Goal: Communication & Community: Connect with others

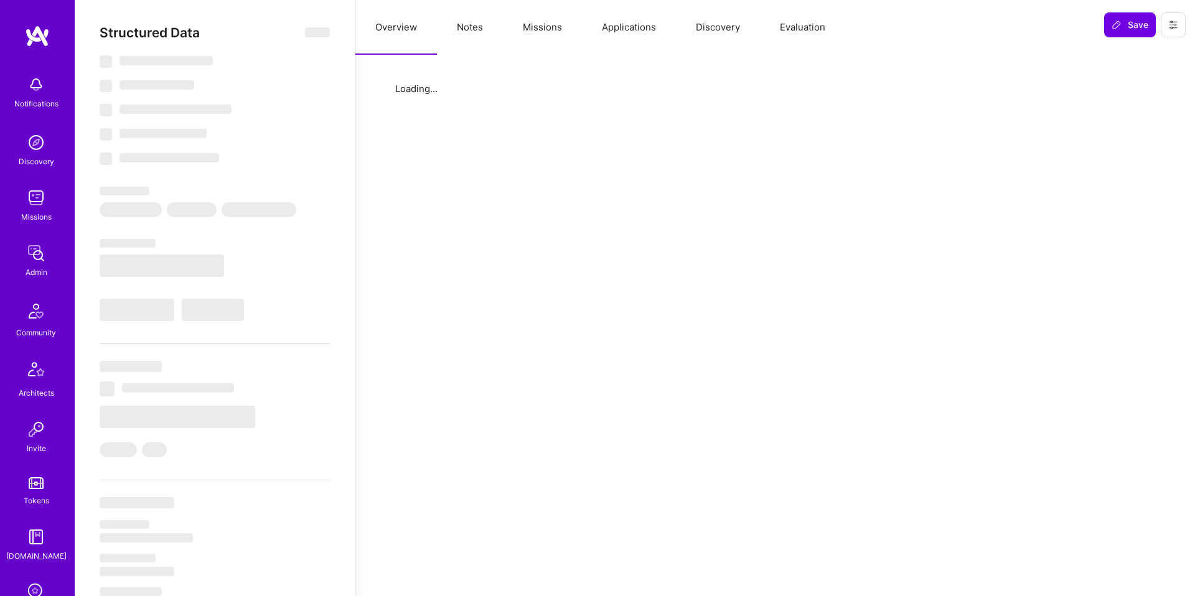
click at [544, 31] on button "Missions" at bounding box center [542, 27] width 79 height 55
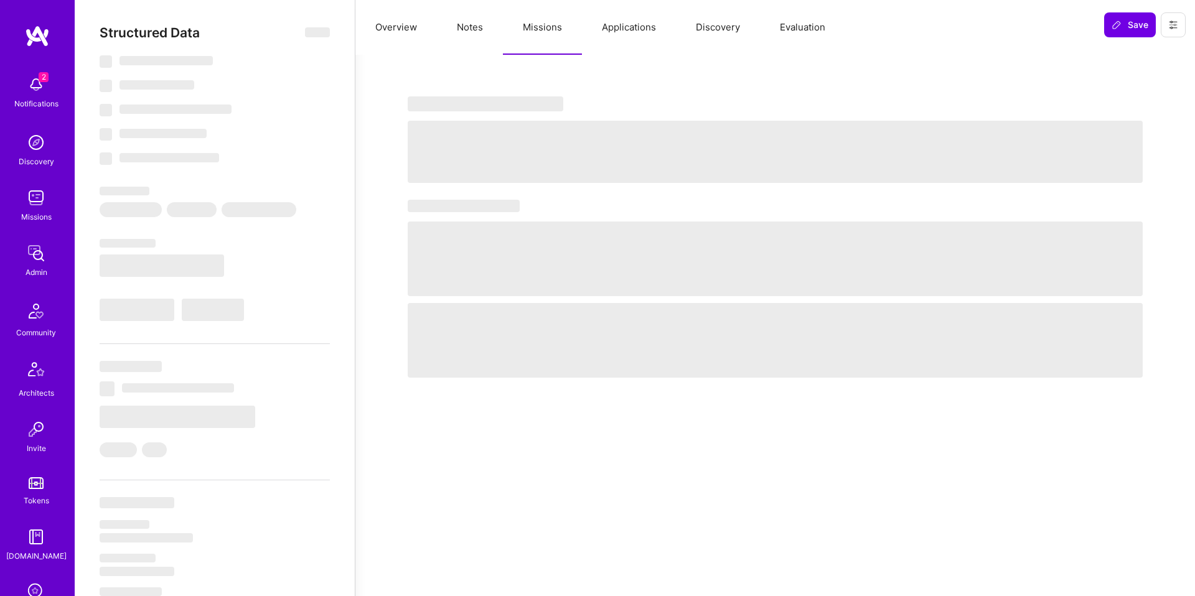
select select "Right Now"
select select "5"
select select "7"
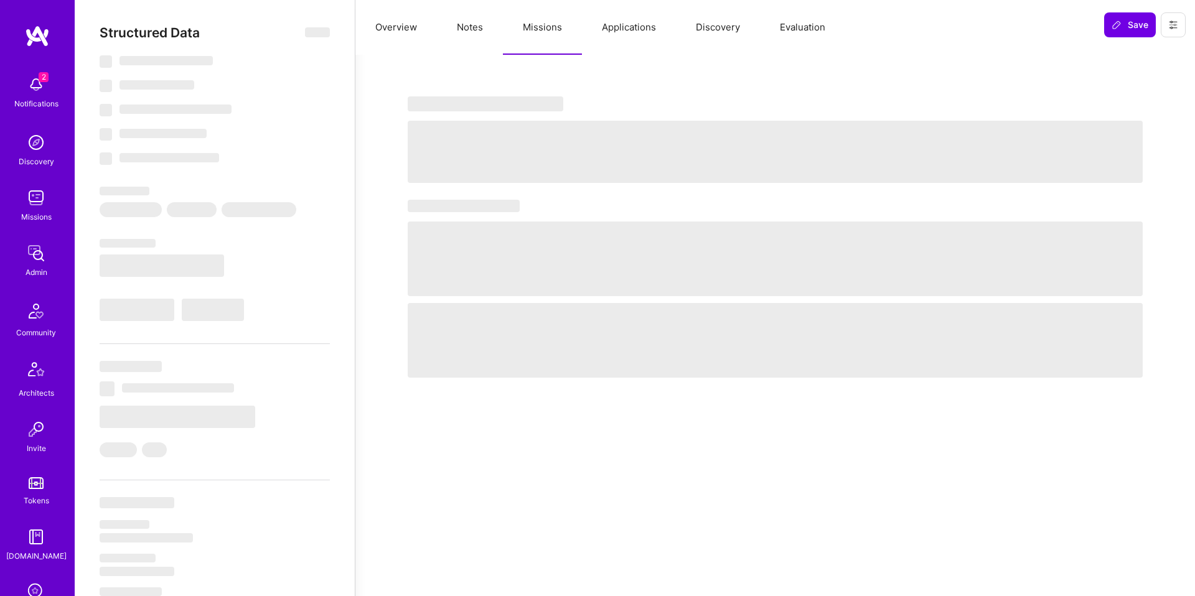
select select "US"
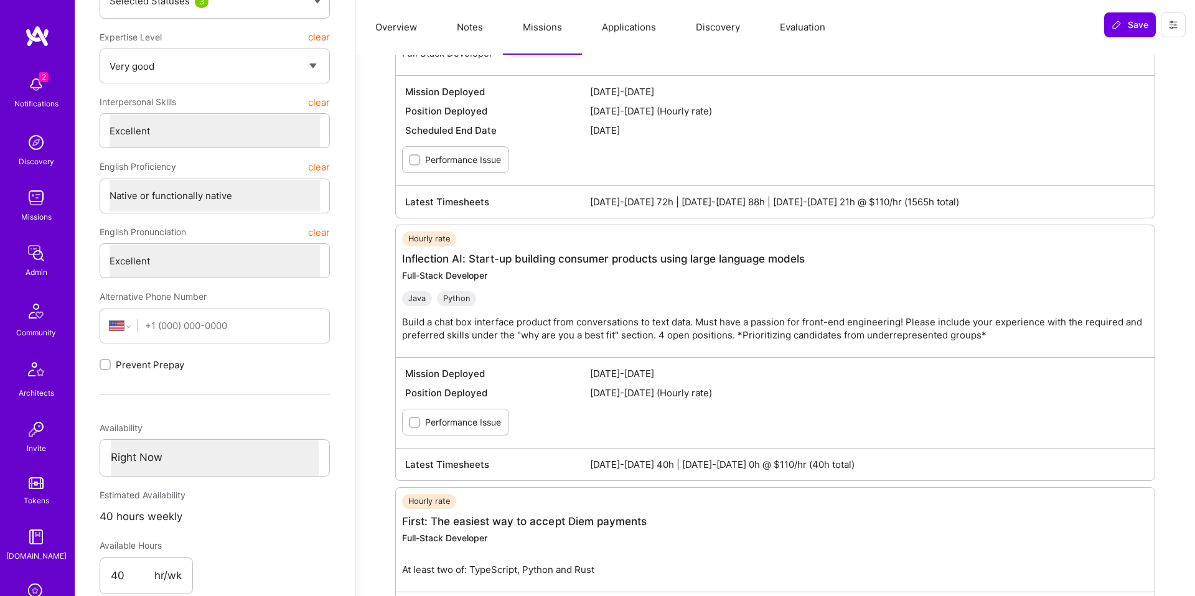
scroll to position [265, 0]
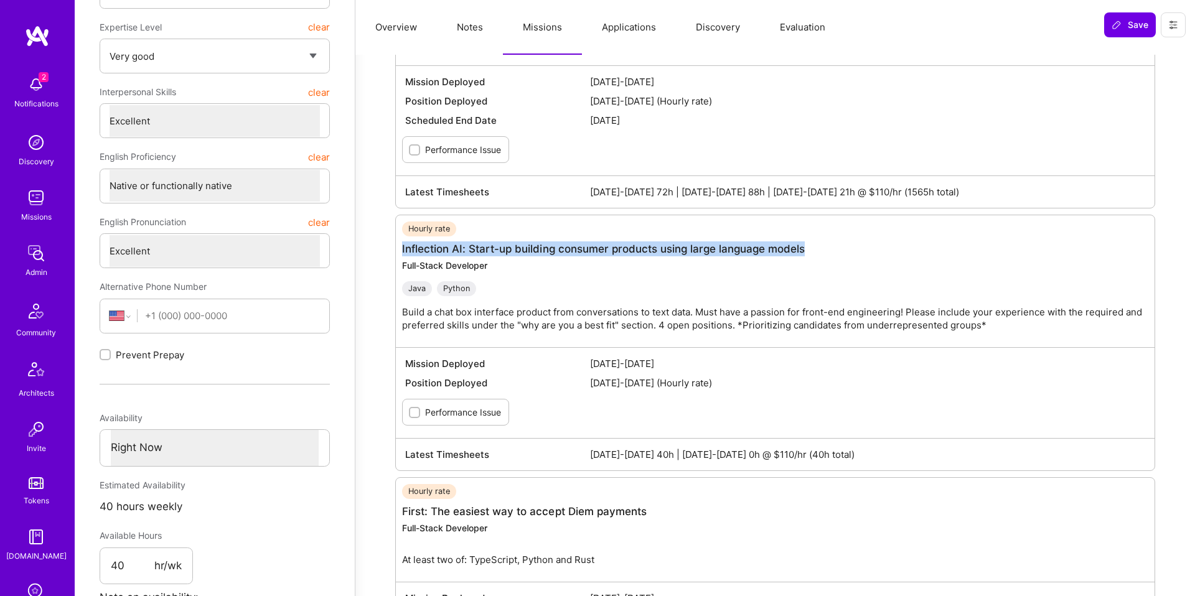
drag, startPoint x: 393, startPoint y: 251, endPoint x: 838, endPoint y: 255, distance: 444.4
click at [838, 255] on div "Missions Last 3 time period hours Jun 16-30 0h Jul 1-15 0h Jul 16-31 0h Ended R…" at bounding box center [775, 390] width 810 height 1170
click at [866, 297] on div "Hourly rate Inflection AI: Start-up building consumer products using large lang…" at bounding box center [781, 282] width 759 height 120
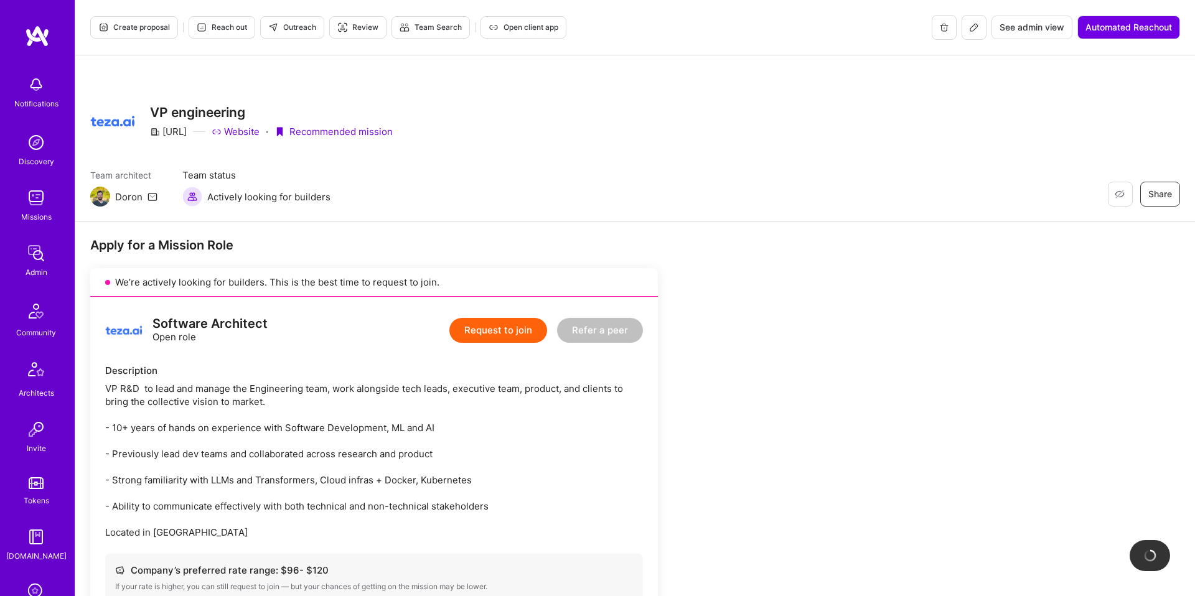
scroll to position [690, 0]
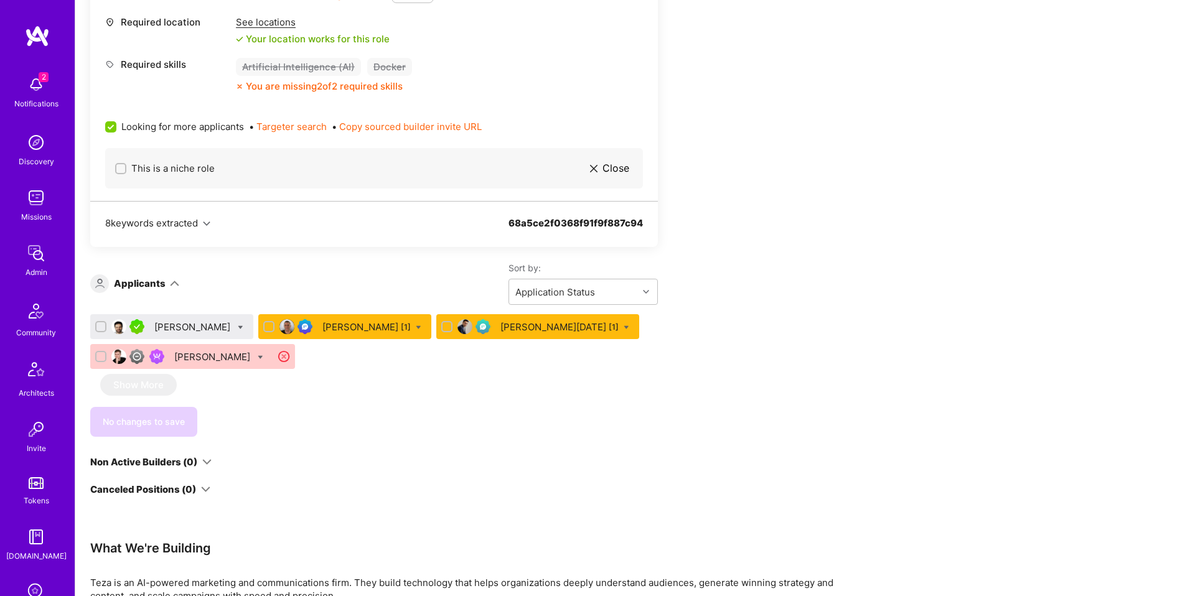
click at [332, 326] on div "Eran Karisi [1]" at bounding box center [366, 327] width 88 height 13
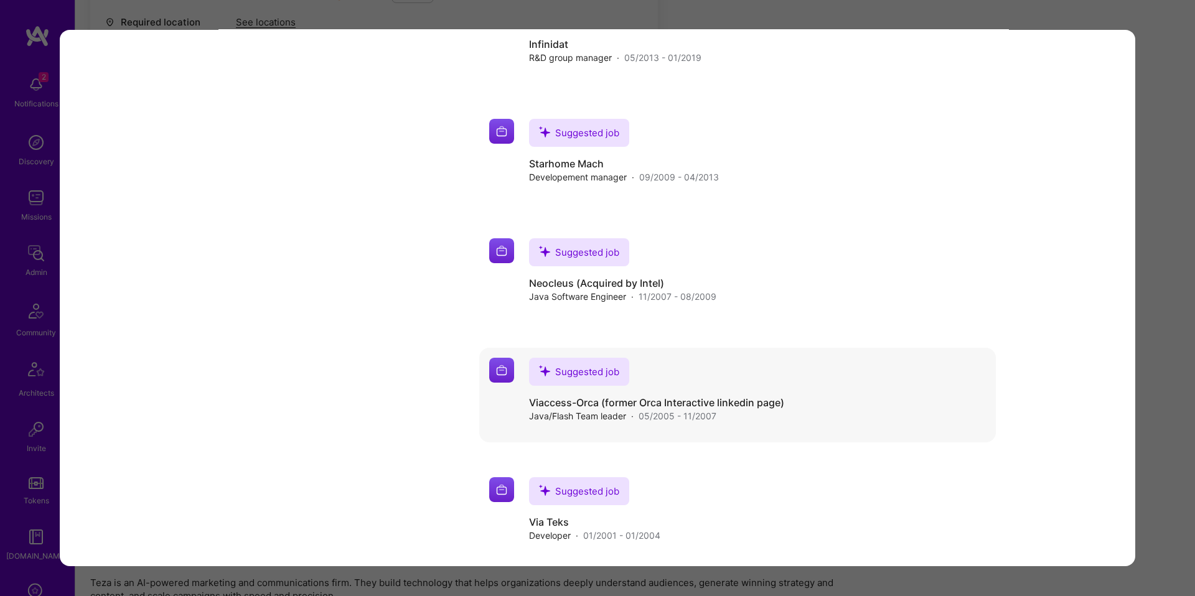
scroll to position [2766, 0]
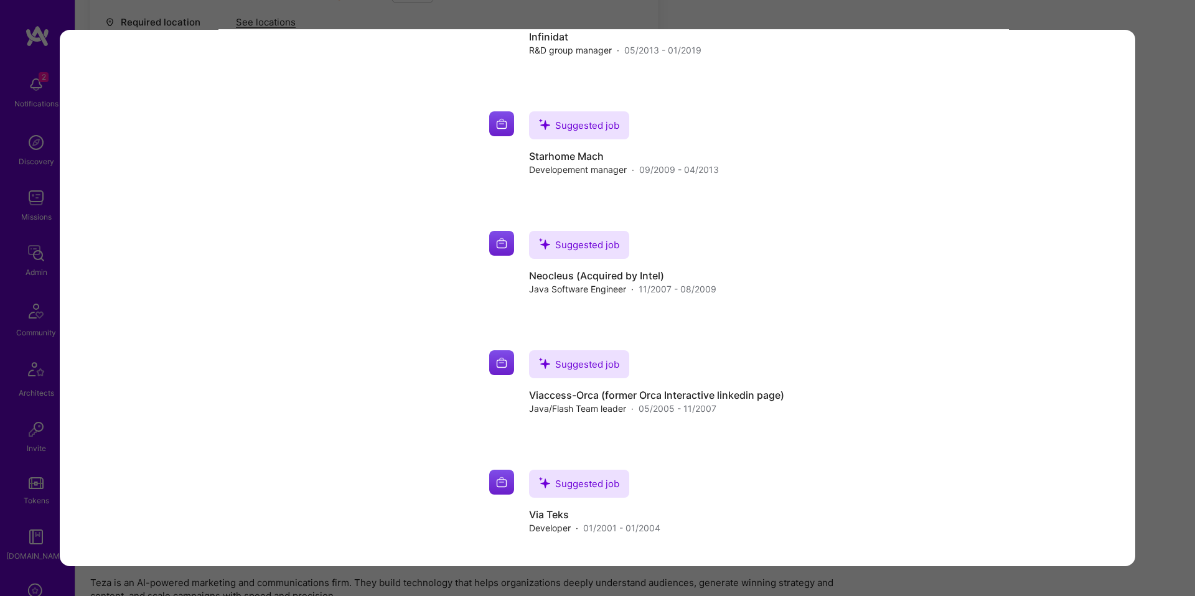
click at [1146, 368] on div "Application 2 of 4 Builder Missing Requirements Required Location See locations…" at bounding box center [597, 298] width 1195 height 596
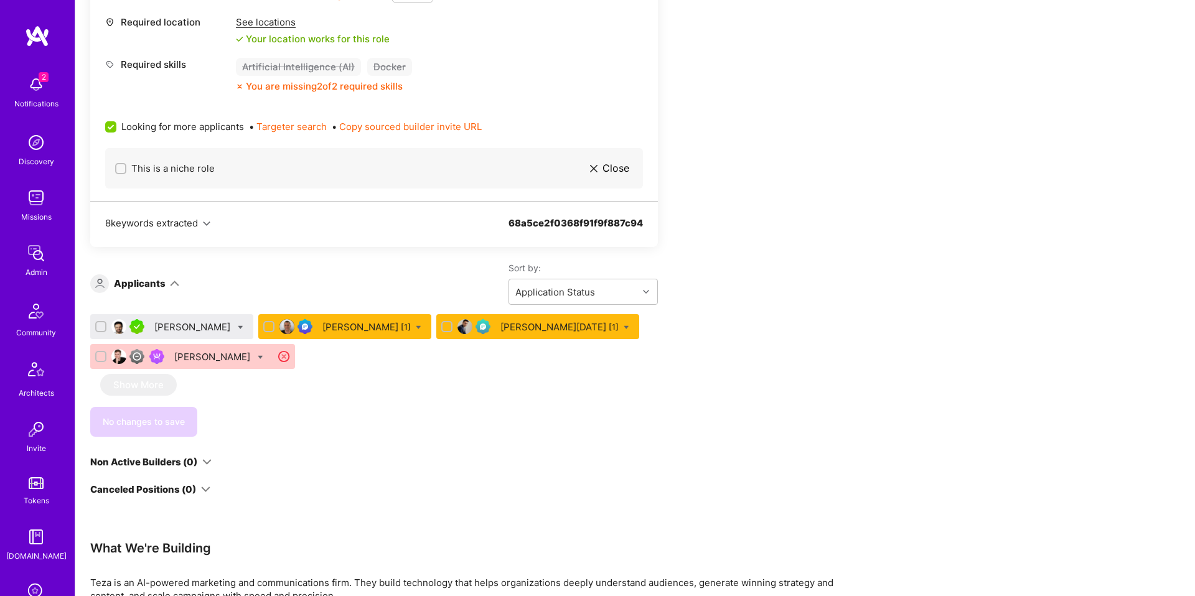
click at [515, 332] on div "Ohad Dahan [1]" at bounding box center [559, 327] width 118 height 13
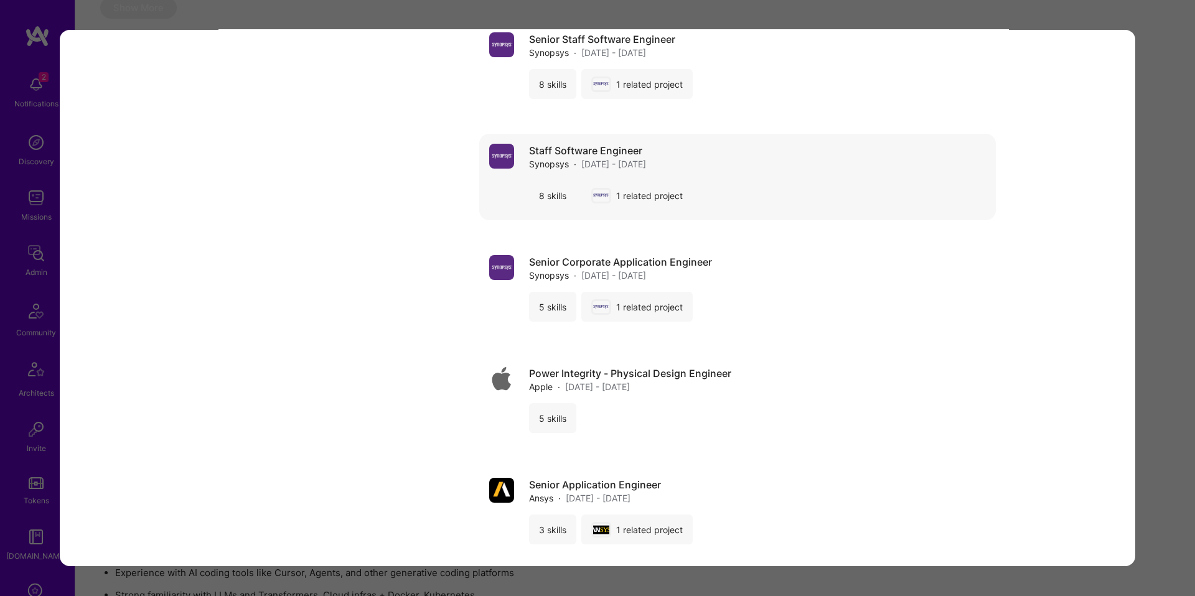
scroll to position [1182, 0]
click at [1171, 325] on div "Application 3 of 4 Admin data Details User ID: 65c280ceed610600135854c5 Admin: …" at bounding box center [597, 298] width 1195 height 596
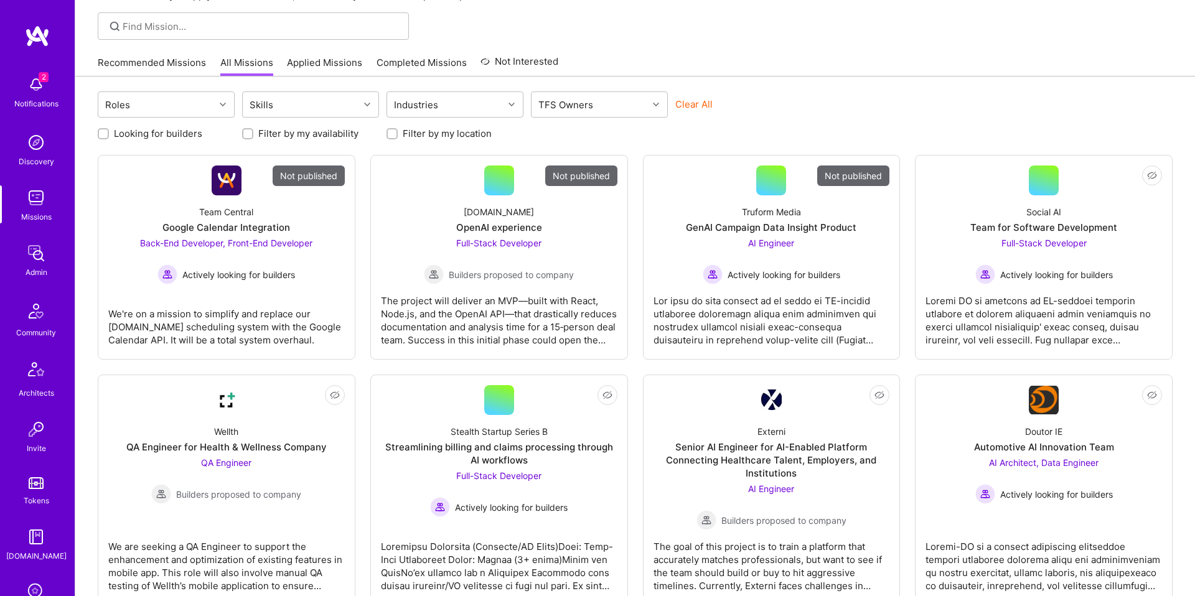
scroll to position [93, 0]
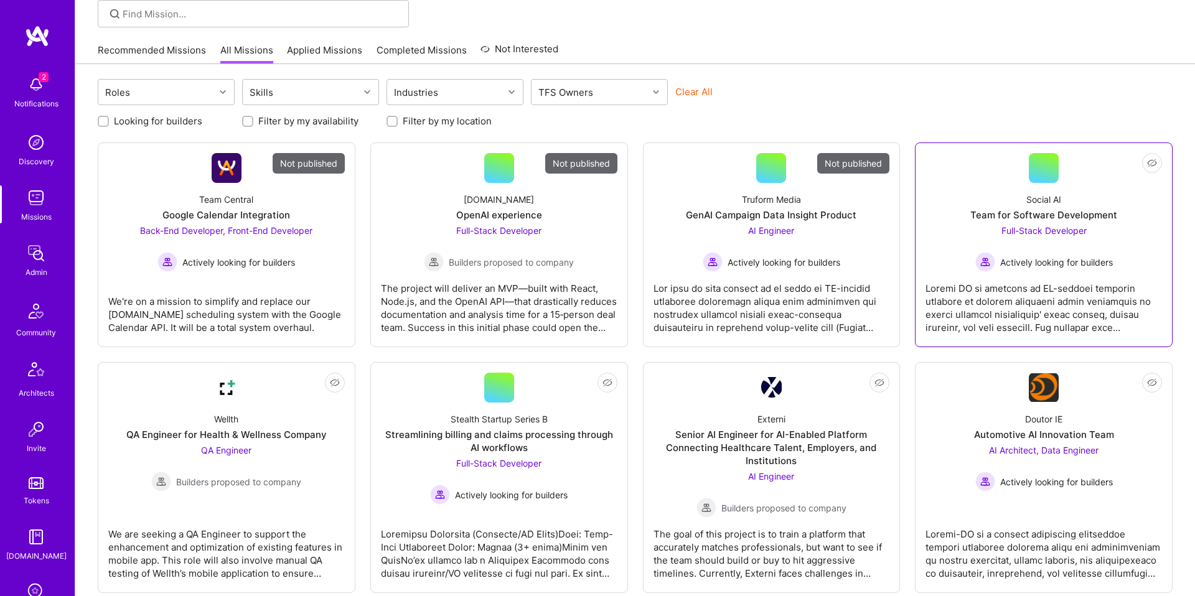
click at [1035, 250] on div "Full-Stack Developer Actively looking for builders" at bounding box center [1044, 248] width 138 height 48
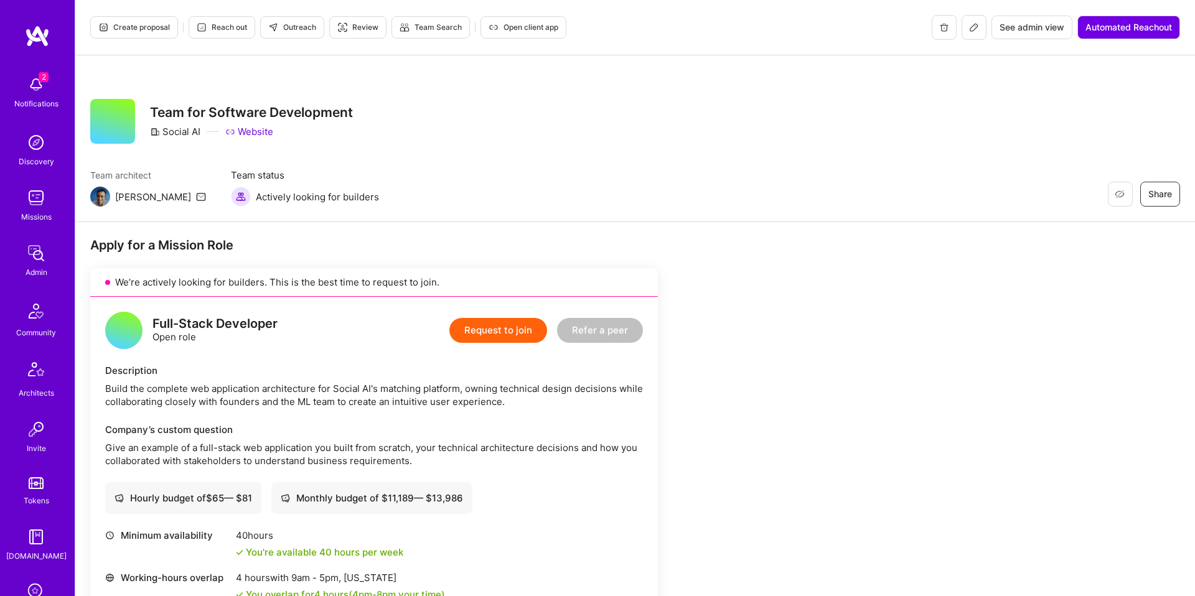
click at [306, 29] on span "Outreach" at bounding box center [292, 27] width 48 height 11
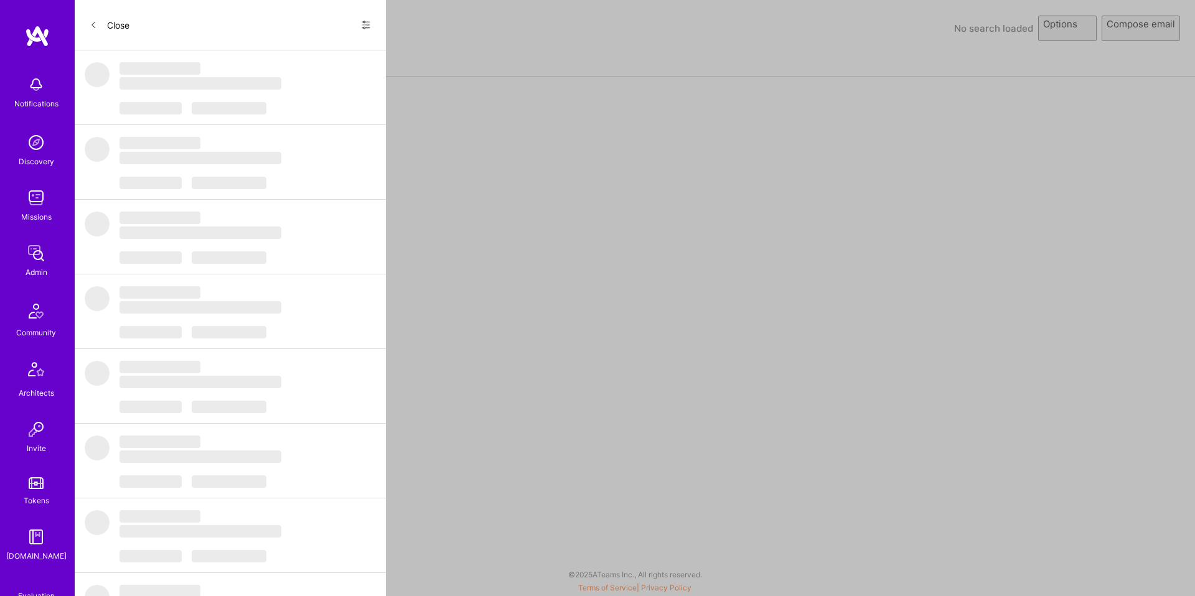
select select "rich-reachout"
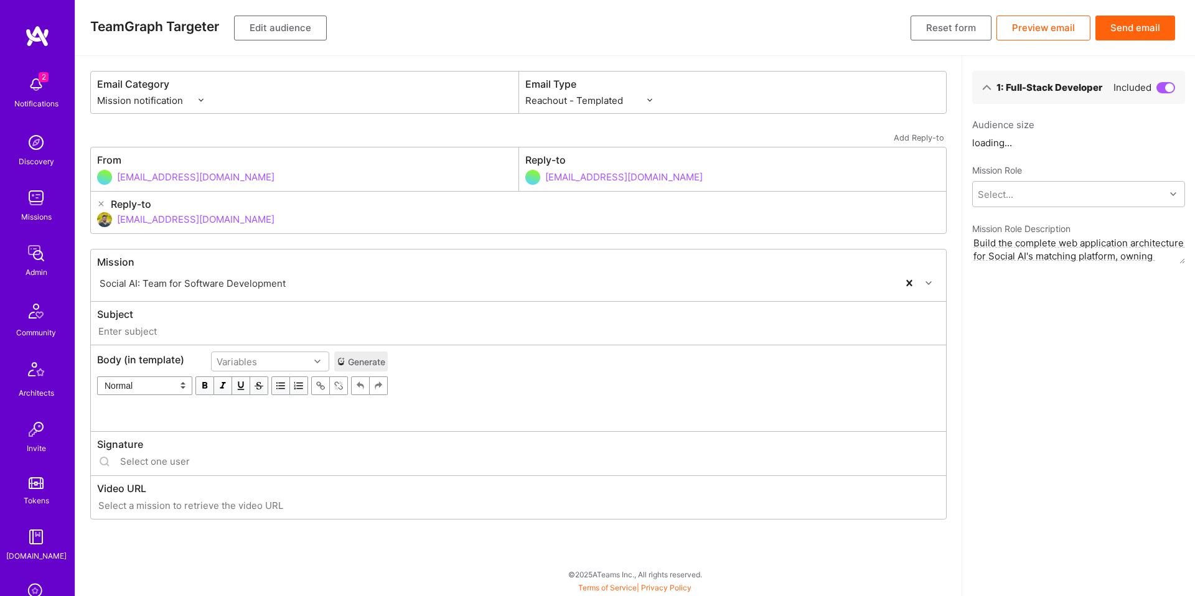
type input "[DOMAIN_NAME] // Social AI: Team for Software Development"
type input "[EMAIL_ADDRESS][DOMAIN_NAME]"
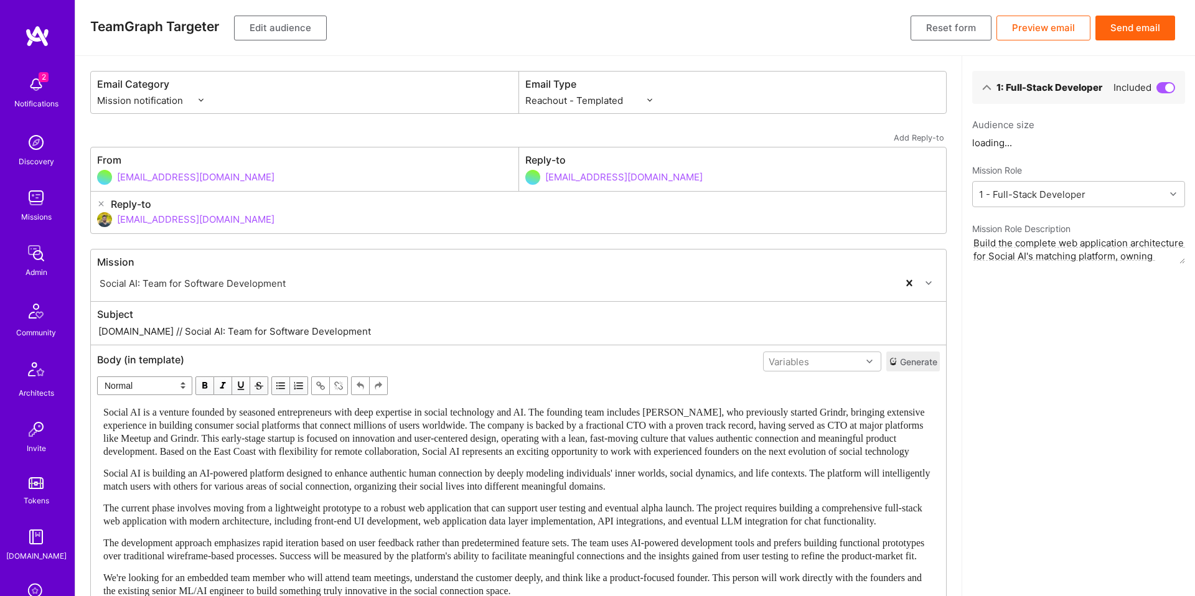
click at [288, 33] on button "Edit audience" at bounding box center [280, 28] width 93 height 25
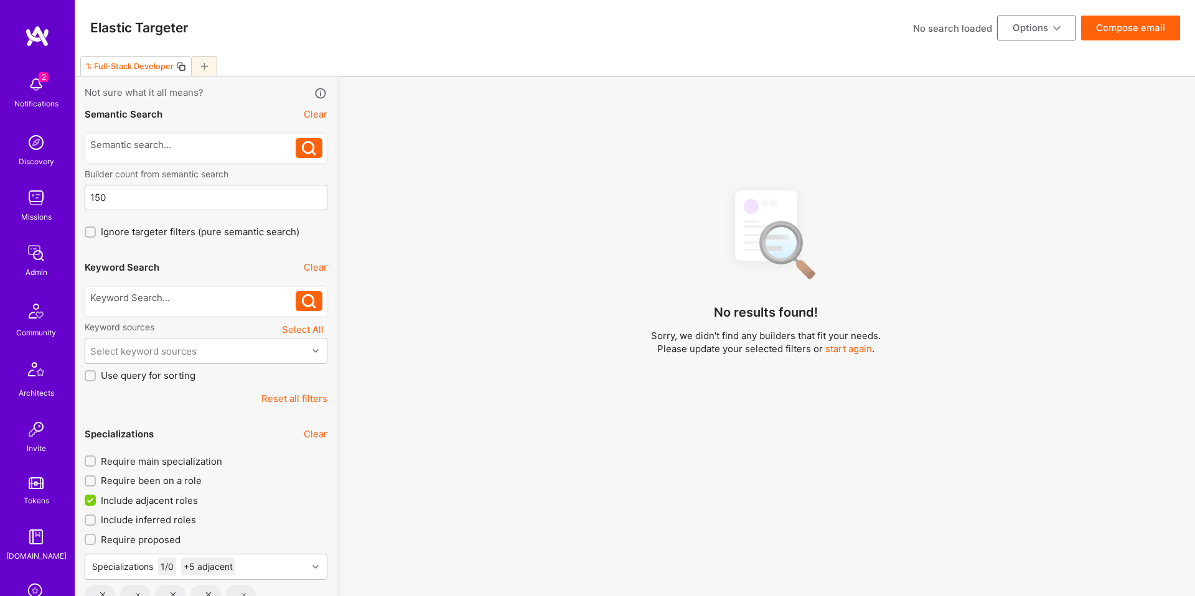
click at [177, 67] on icon at bounding box center [181, 67] width 10 height 10
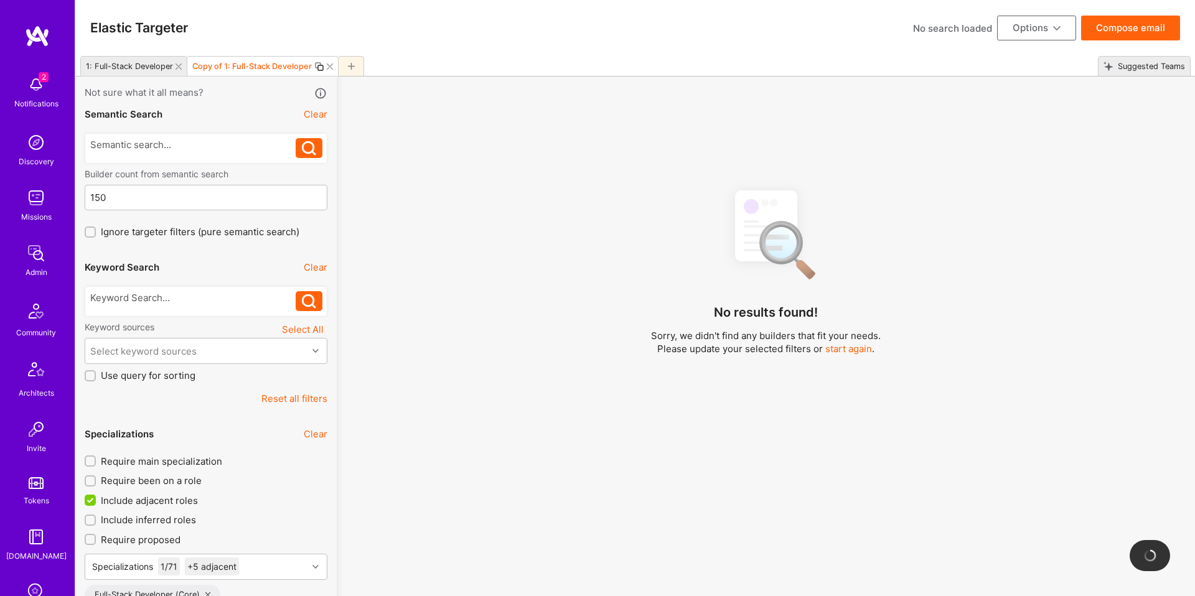
click at [319, 68] on icon at bounding box center [319, 67] width 10 height 10
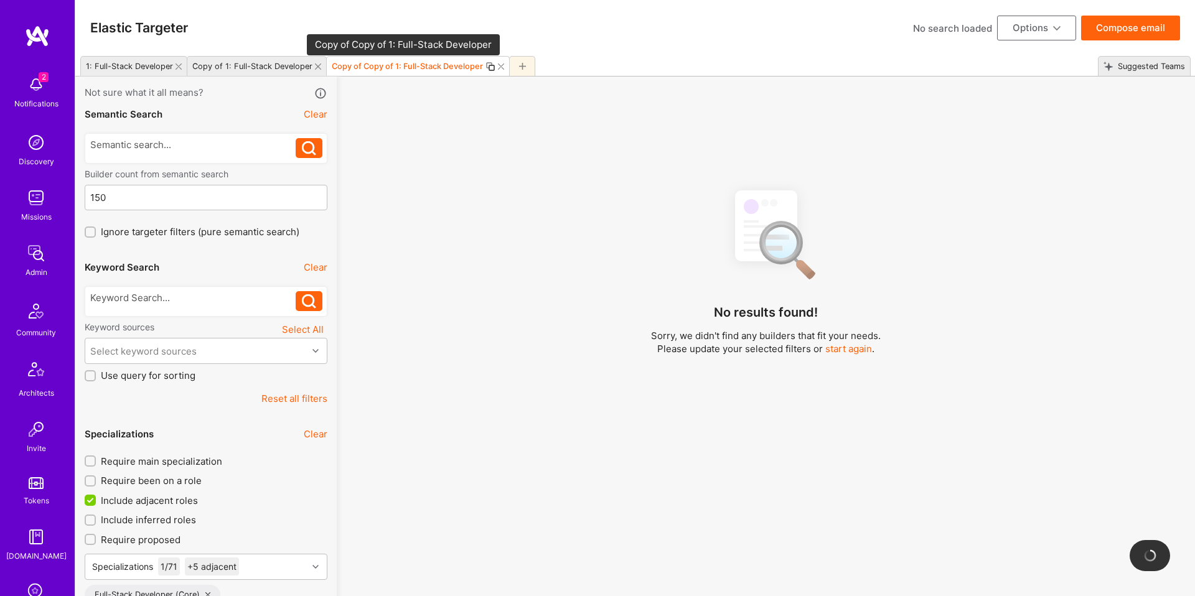
click at [345, 67] on div "Copy of Copy of 1: Full-Stack Developer" at bounding box center [407, 66] width 151 height 9
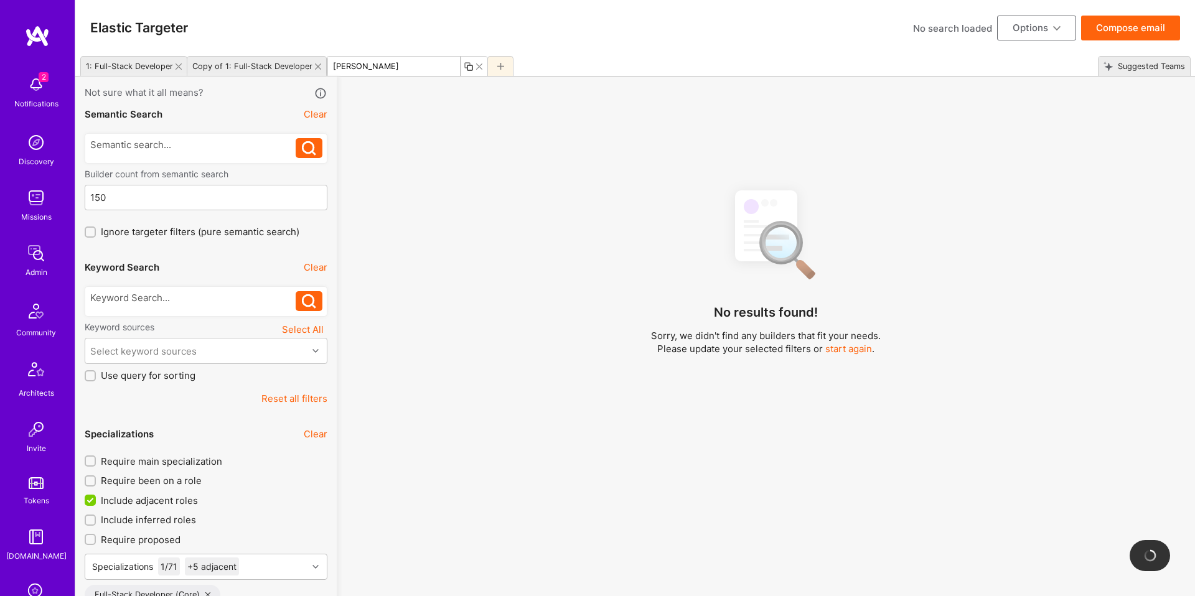
type input "[PERSON_NAME]"
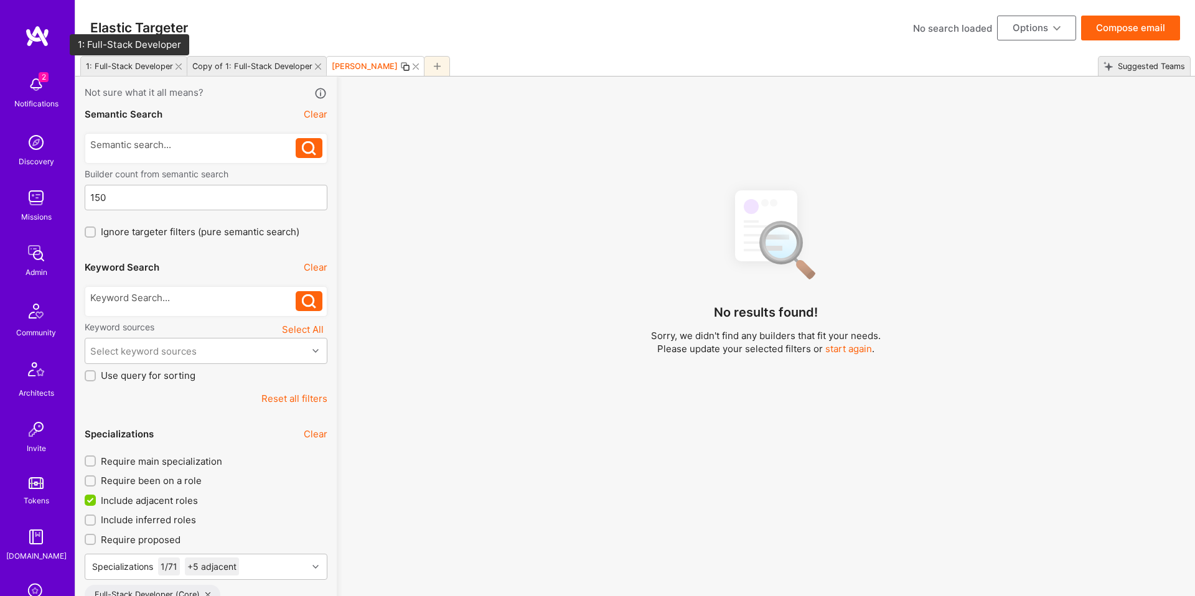
click at [120, 69] on div "1: Full-Stack Developer" at bounding box center [129, 66] width 87 height 9
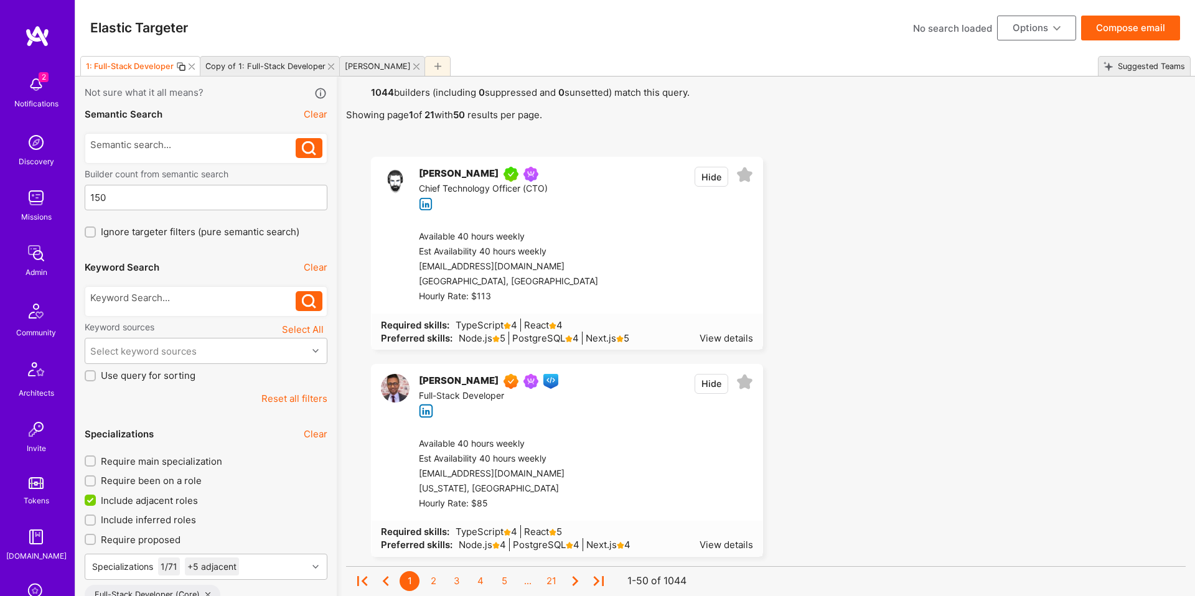
click at [167, 502] on span "Include adjacent roles" at bounding box center [149, 500] width 97 height 13
click at [97, 502] on input "Include adjacent roles" at bounding box center [91, 500] width 11 height 11
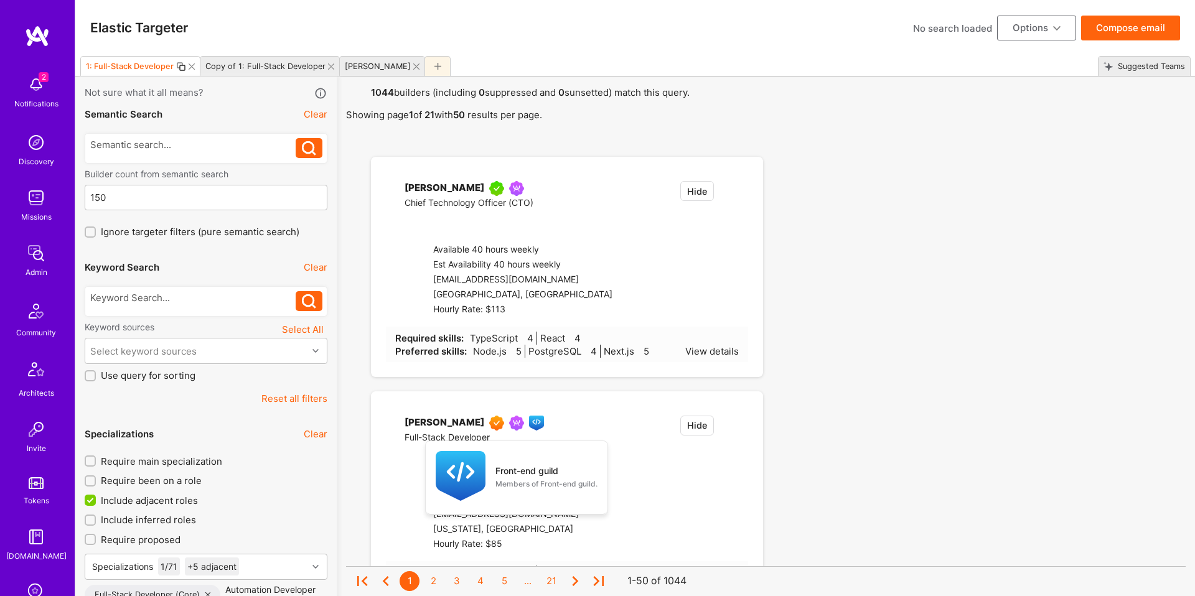
checkbox input "false"
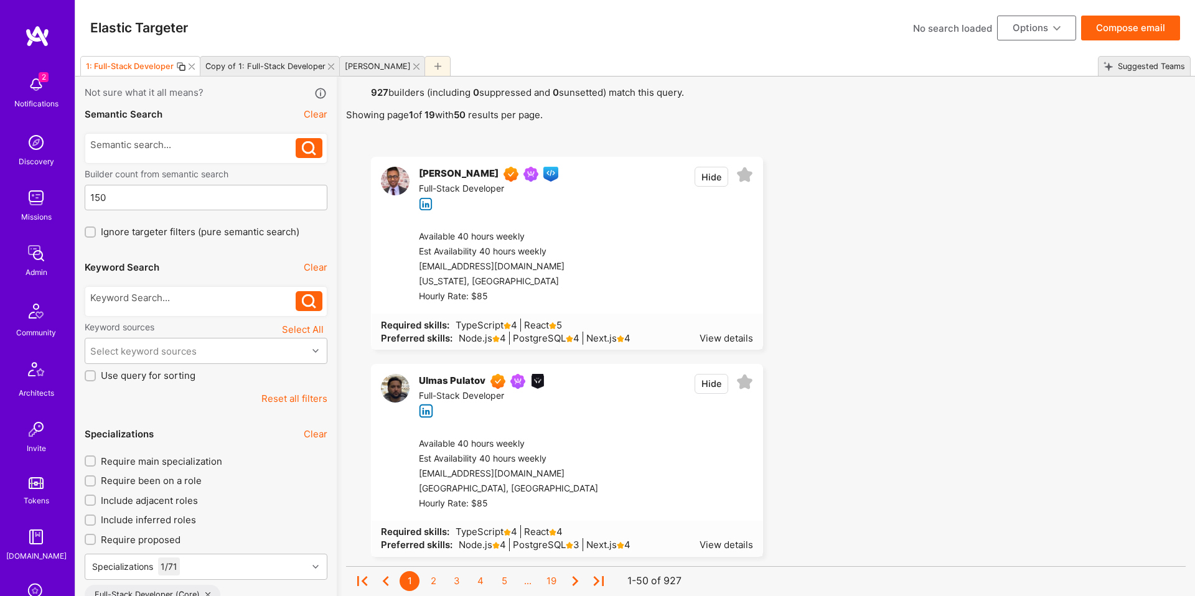
click at [189, 459] on span "Require main specialization" at bounding box center [161, 461] width 121 height 13
click at [96, 459] on input "Require main specialization" at bounding box center [91, 461] width 9 height 9
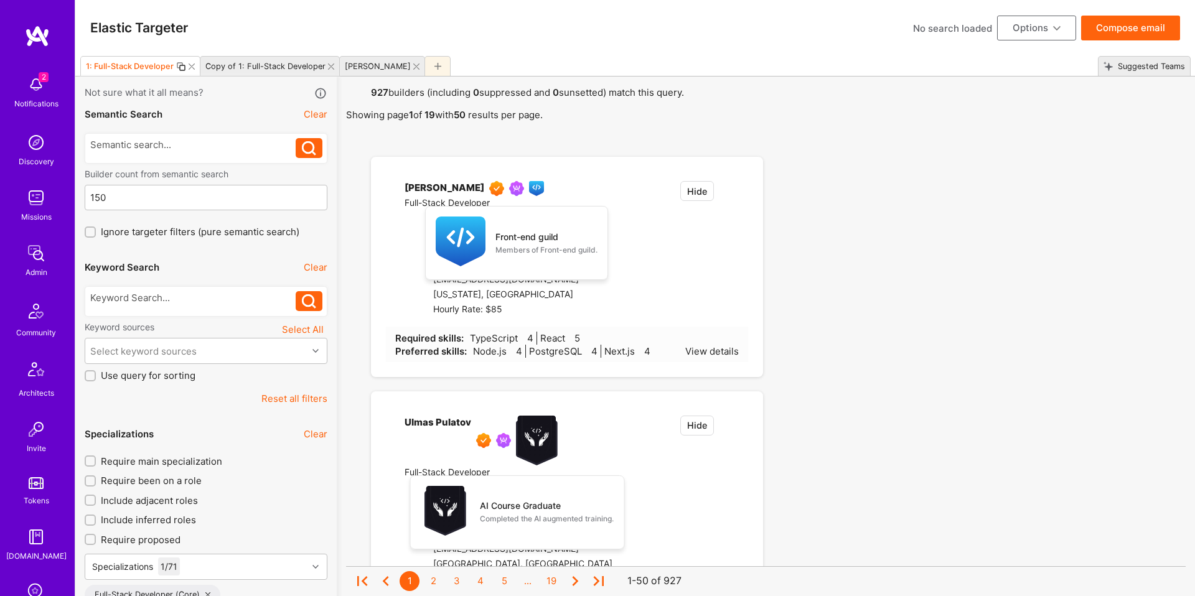
checkbox input "true"
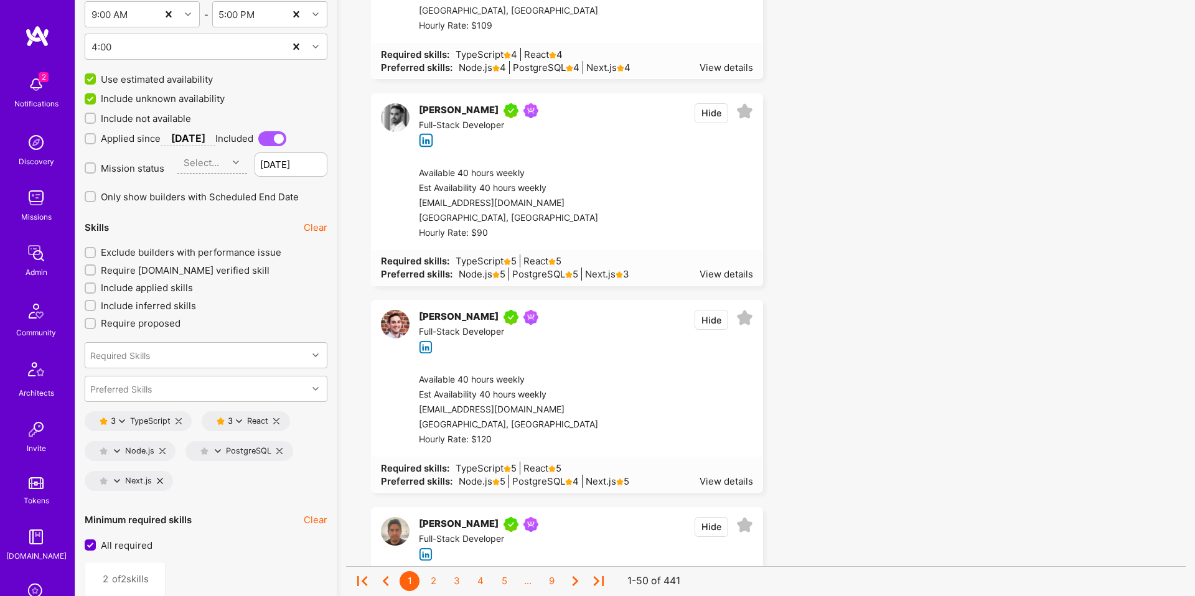
scroll to position [1597, 0]
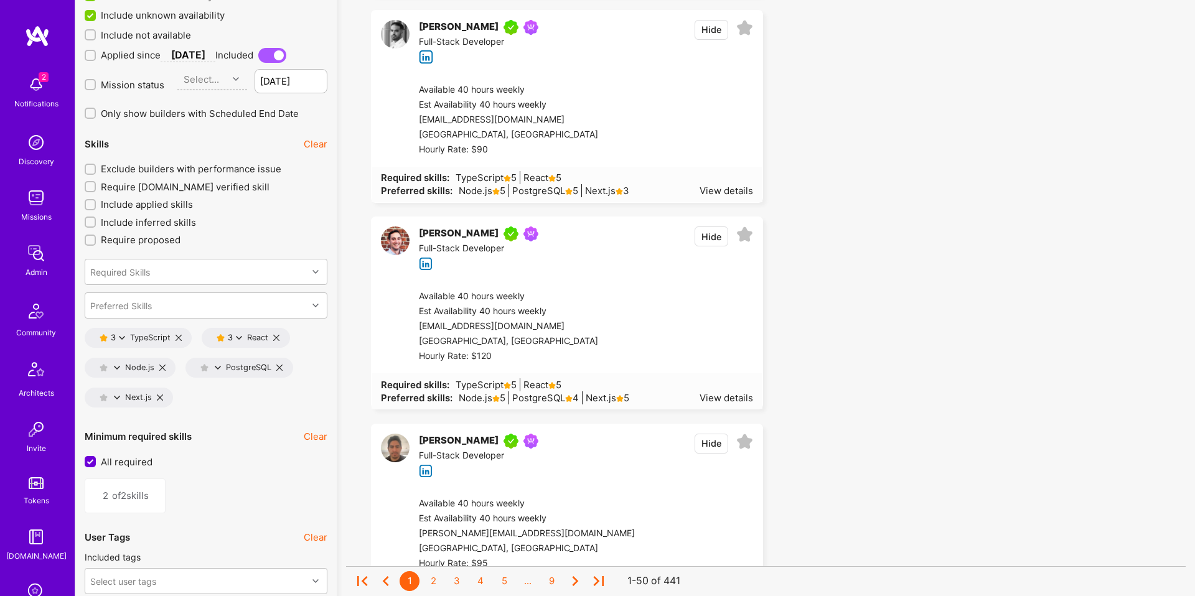
click at [120, 335] on icon at bounding box center [122, 338] width 6 height 6
drag, startPoint x: 174, startPoint y: 345, endPoint x: 243, endPoint y: 339, distance: 69.4
click at [174, 345] on button "5 star s" at bounding box center [176, 346] width 93 height 26
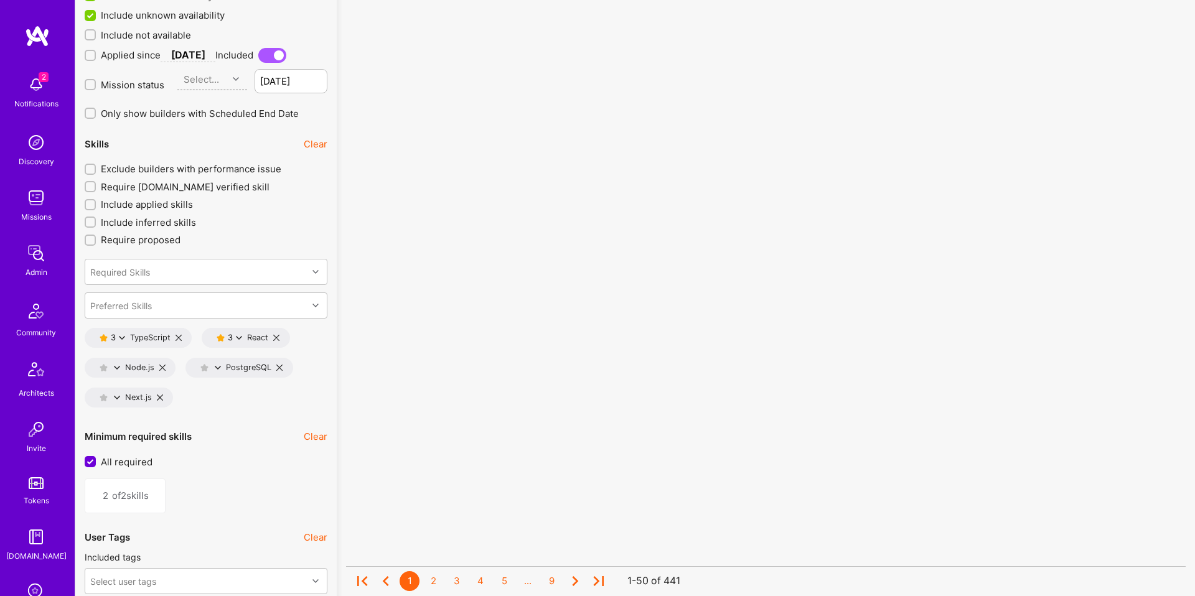
click at [242, 337] on icon at bounding box center [239, 338] width 6 height 6
click at [293, 347] on button "5 star s" at bounding box center [293, 346] width 93 height 26
click at [118, 367] on icon at bounding box center [117, 368] width 6 height 6
click at [162, 377] on button "5 star s" at bounding box center [171, 376] width 93 height 26
type input "3"
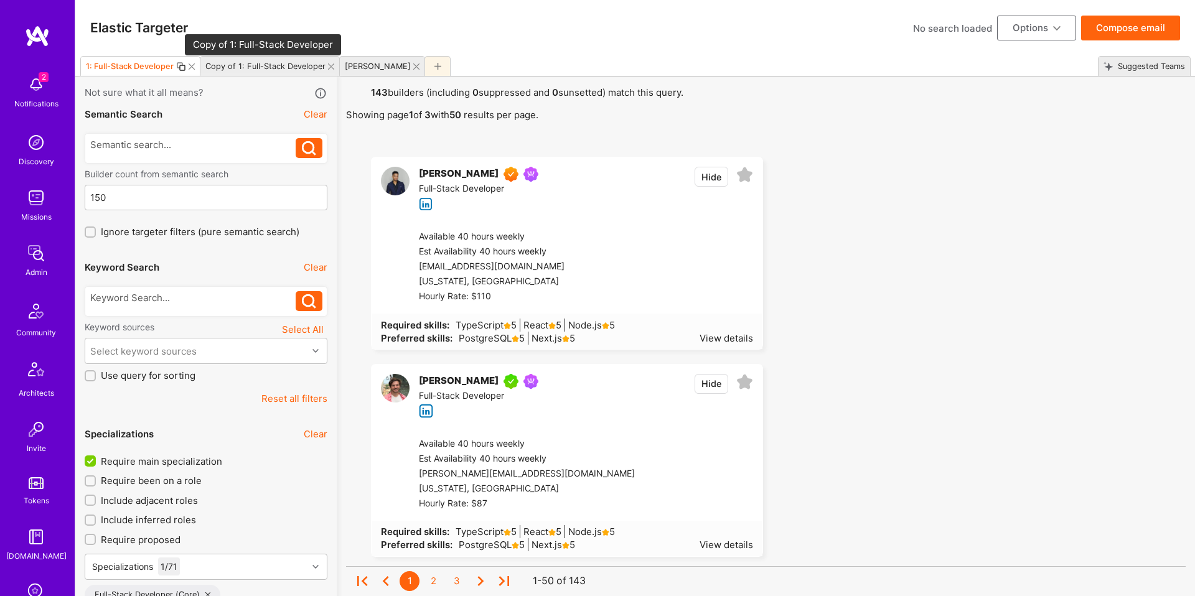
click at [271, 68] on div "Copy of 1: Full-Stack Developer" at bounding box center [265, 66] width 120 height 9
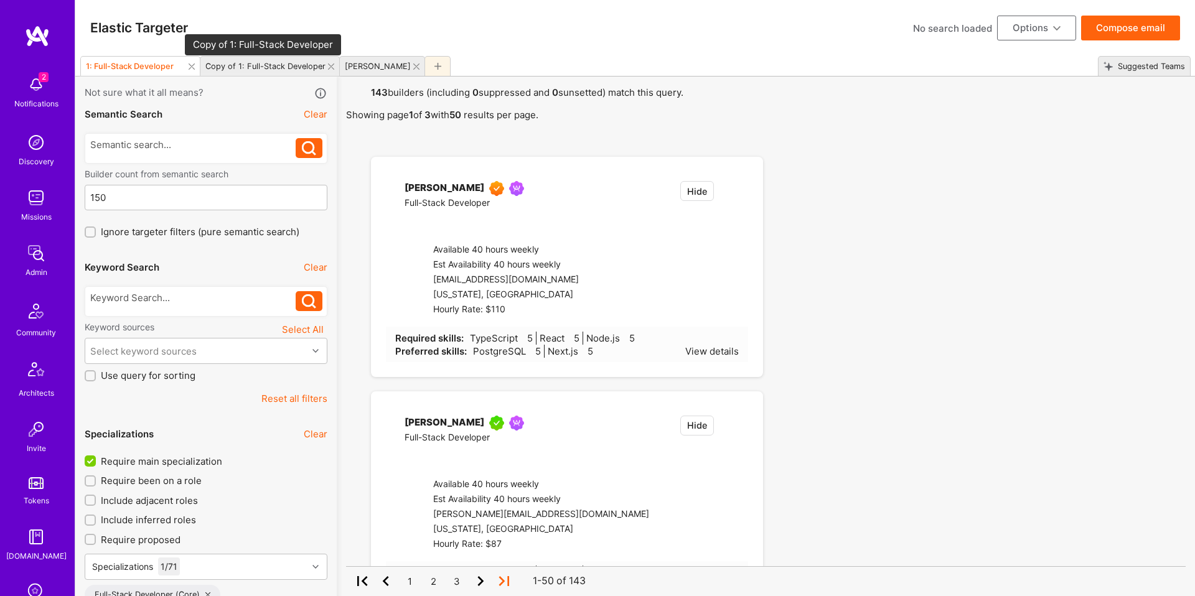
checkbox input "false"
checkbox input "true"
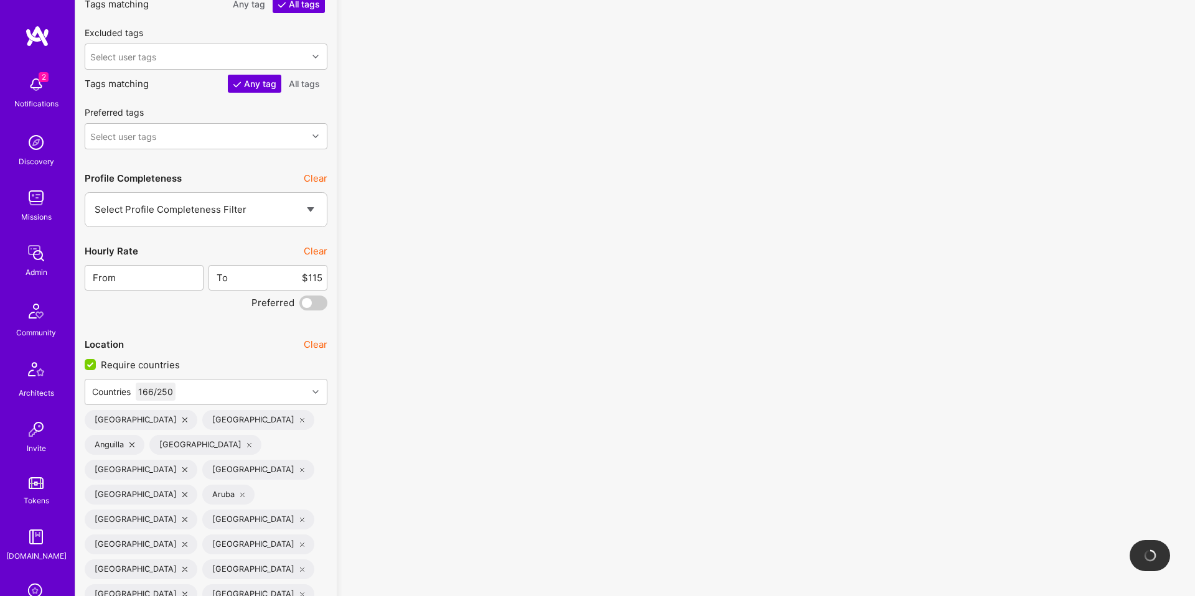
scroll to position [1930, 0]
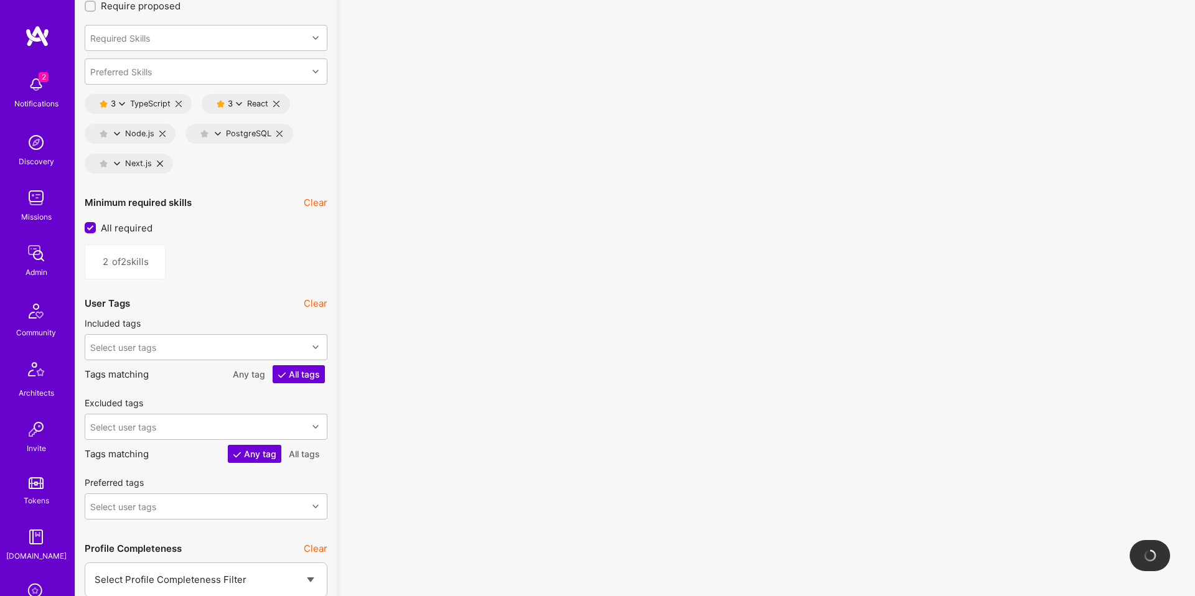
click at [121, 101] on icon at bounding box center [122, 104] width 6 height 6
drag, startPoint x: 162, startPoint y: 113, endPoint x: 250, endPoint y: 105, distance: 87.6
click at [162, 113] on button "5 star s" at bounding box center [176, 112] width 93 height 26
click at [242, 105] on icon at bounding box center [239, 104] width 6 height 6
click at [281, 119] on button "5 star s" at bounding box center [293, 112] width 93 height 26
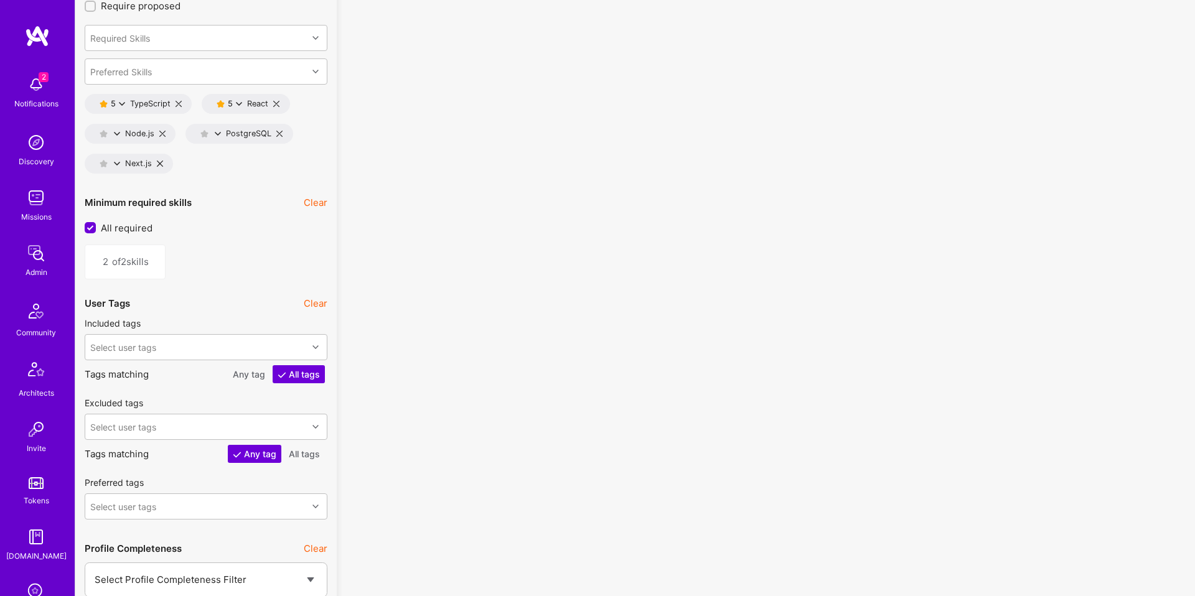
click at [119, 134] on icon at bounding box center [117, 134] width 6 height 6
click at [192, 138] on button "5 star s" at bounding box center [171, 142] width 93 height 26
click at [219, 132] on icon at bounding box center [218, 134] width 6 height 6
click at [270, 138] on button "5 star s" at bounding box center [277, 142] width 93 height 26
click at [115, 162] on icon at bounding box center [117, 164] width 6 height 6
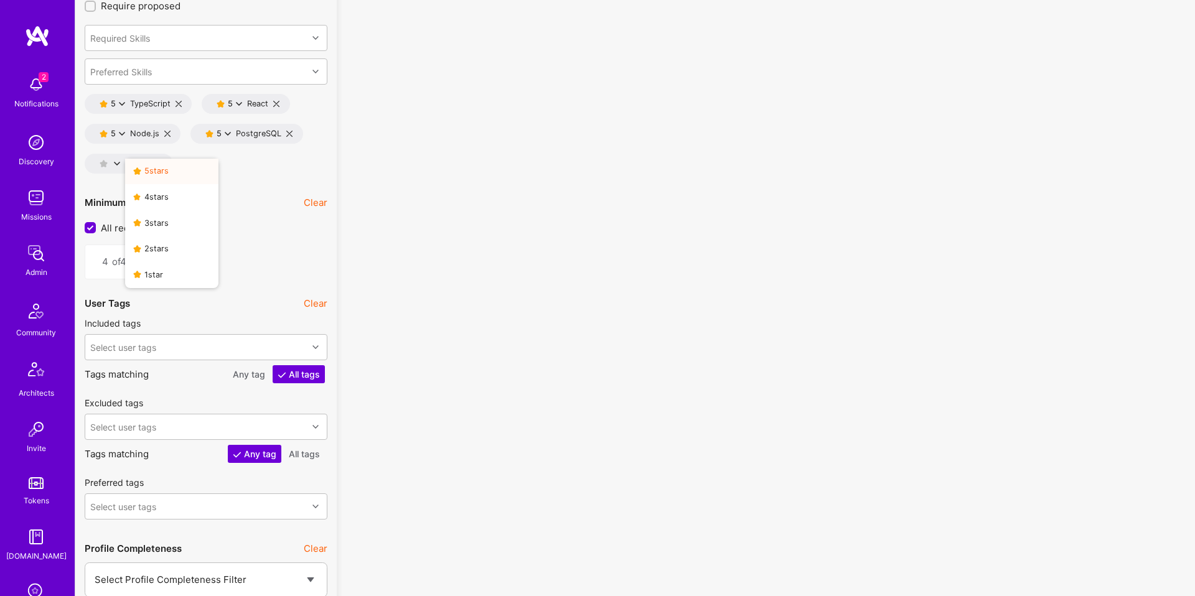
click at [166, 168] on button "5 star s" at bounding box center [171, 172] width 93 height 26
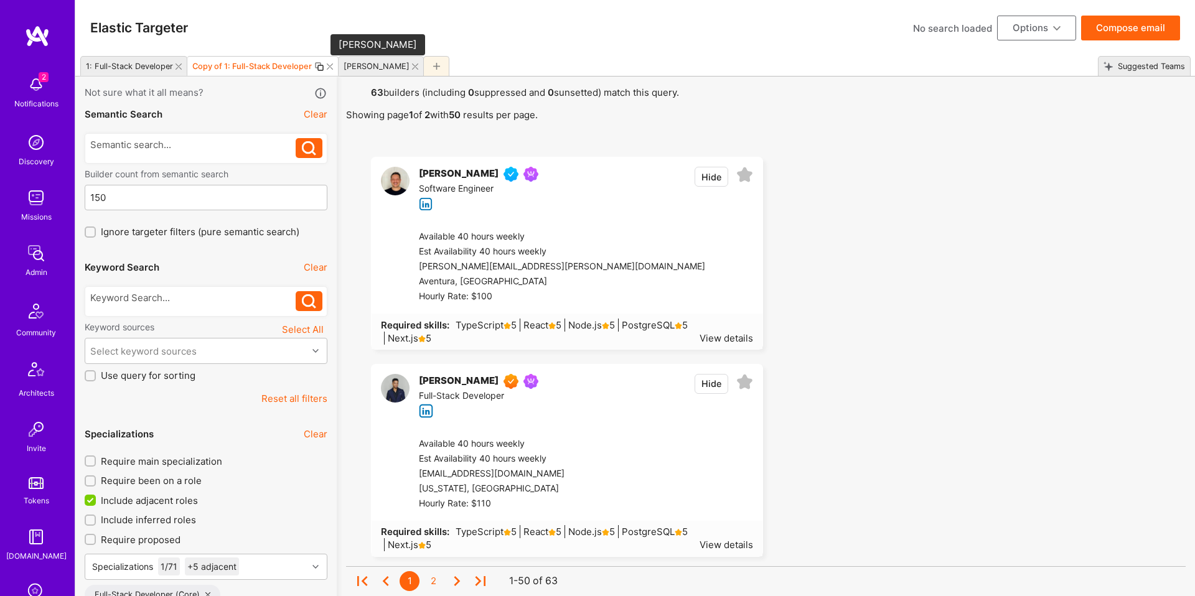
click at [354, 69] on div "[PERSON_NAME]" at bounding box center [377, 66] width 66 height 9
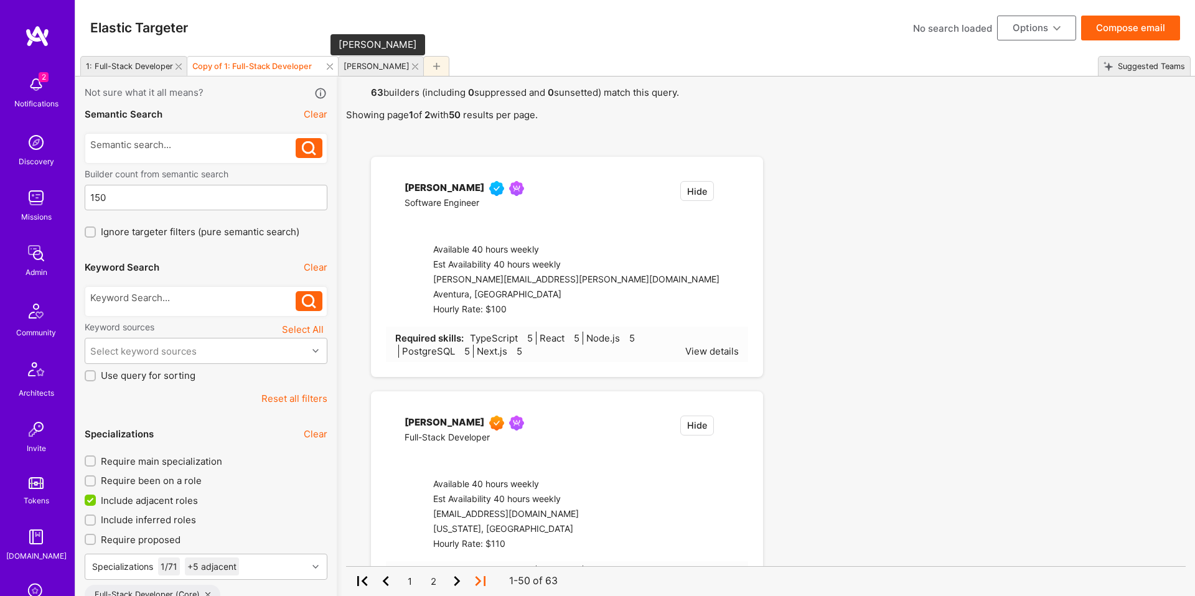
type input "2"
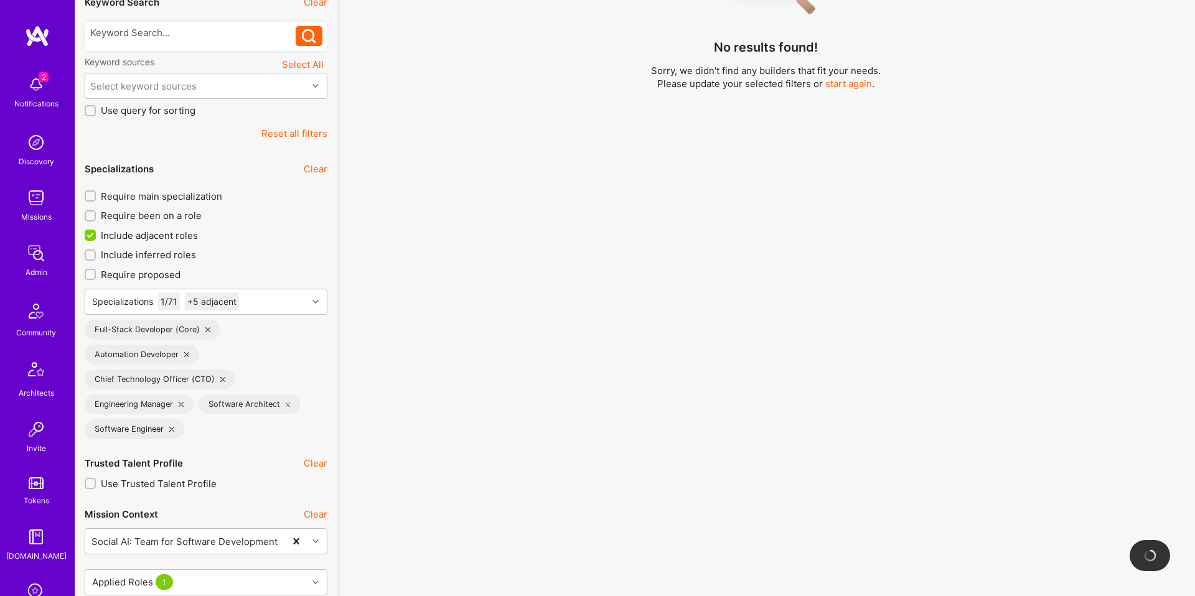
scroll to position [420, 0]
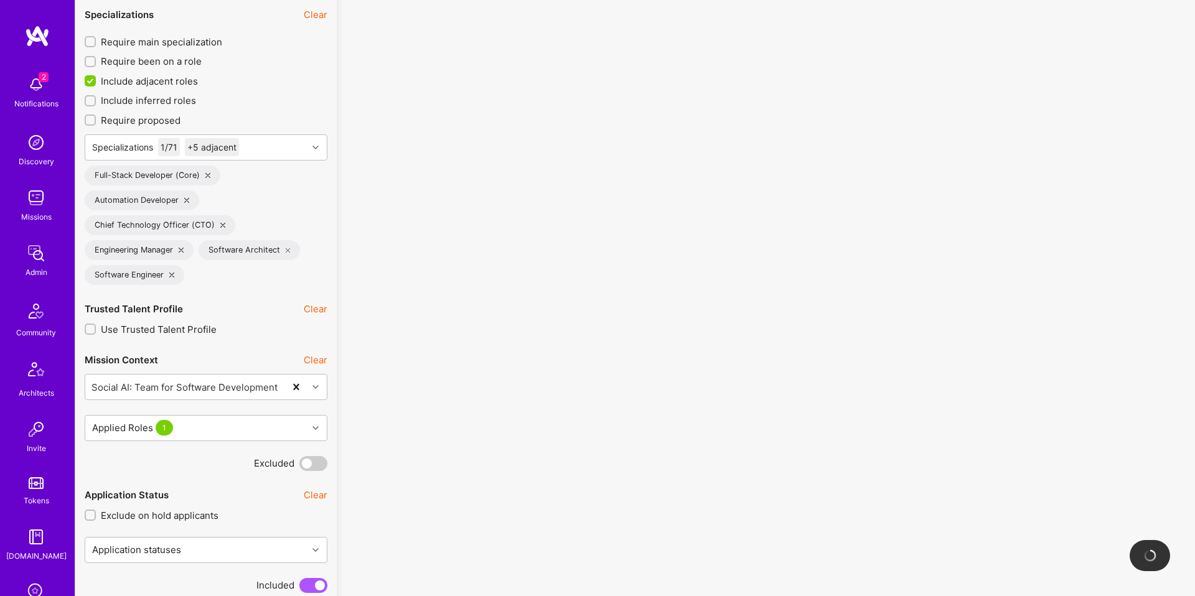
click at [149, 41] on span "Require main specialization" at bounding box center [161, 41] width 121 height 13
click at [96, 41] on input "Require main specialization" at bounding box center [91, 42] width 9 height 9
checkbox input "true"
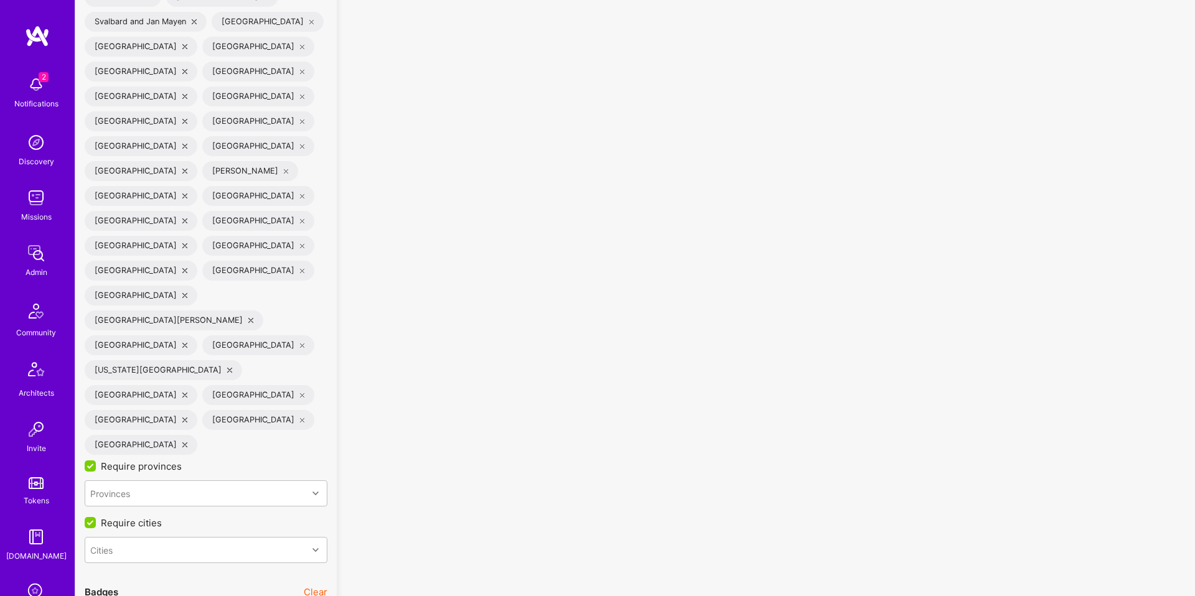
scroll to position [4121, 0]
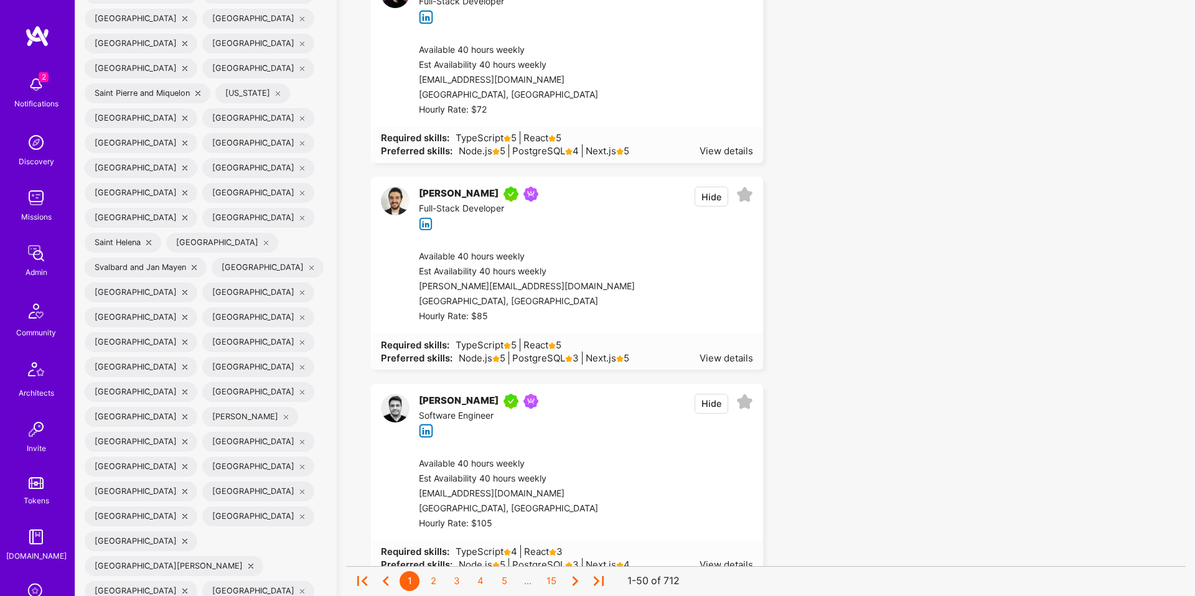
drag, startPoint x: 141, startPoint y: 376, endPoint x: 142, endPoint y: 335, distance: 40.5
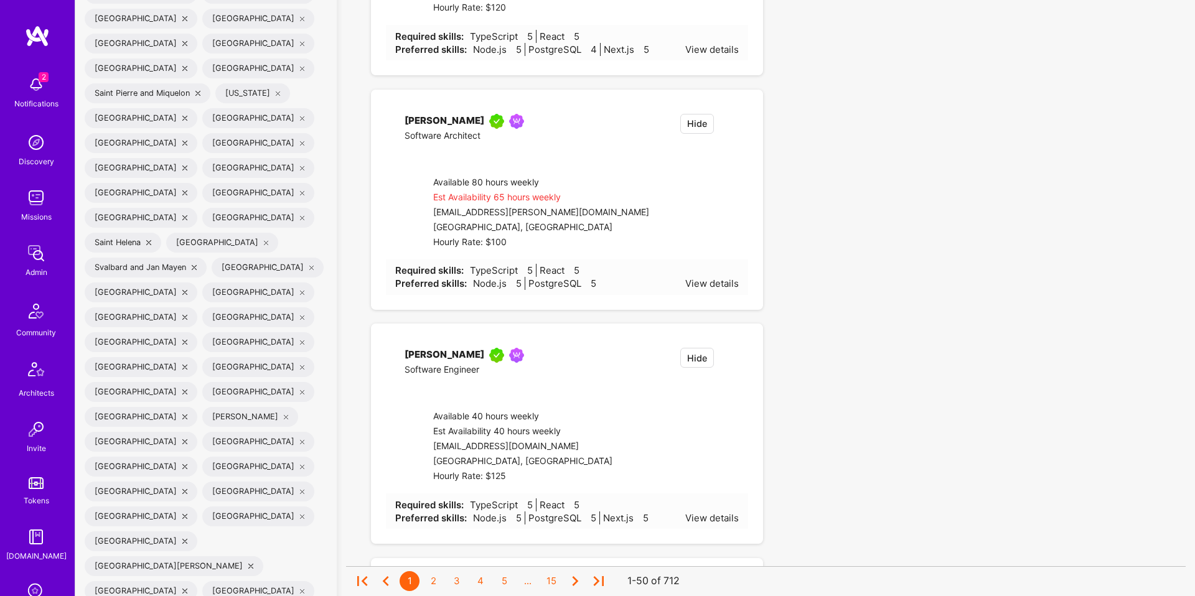
checkbox input "false"
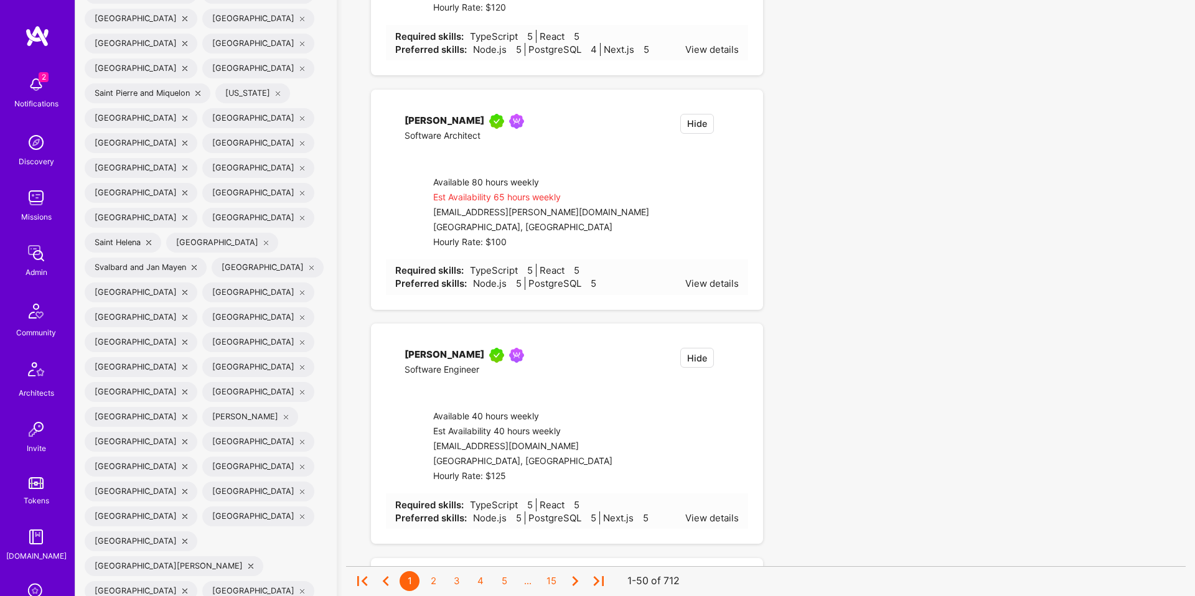
checkbox input "false"
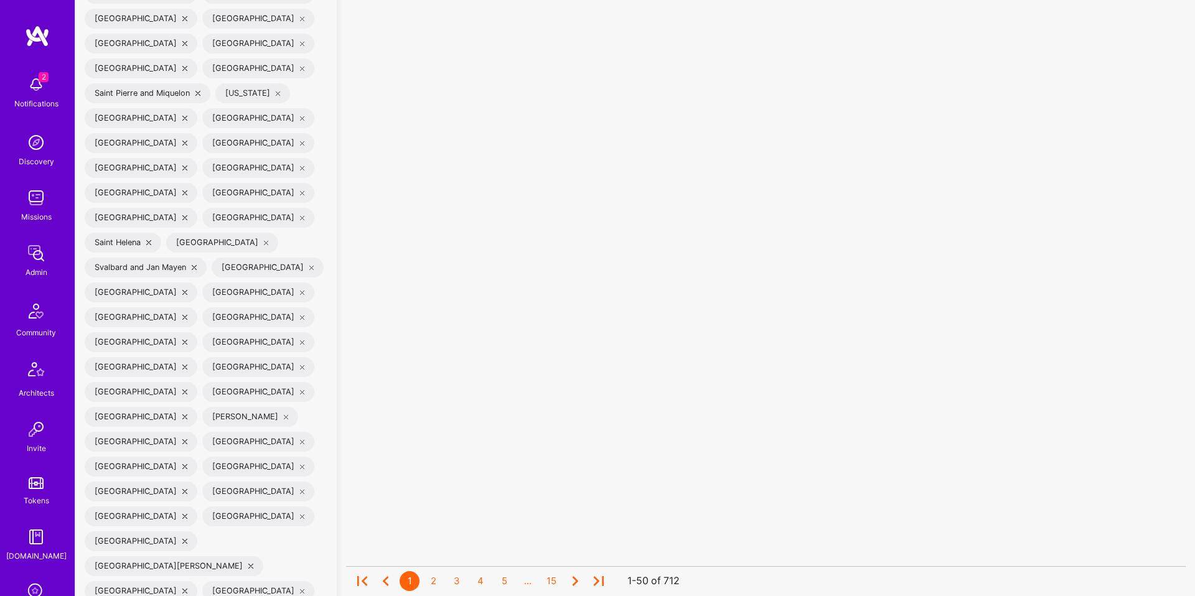
scroll to position [1, 0]
checkbox input "false"
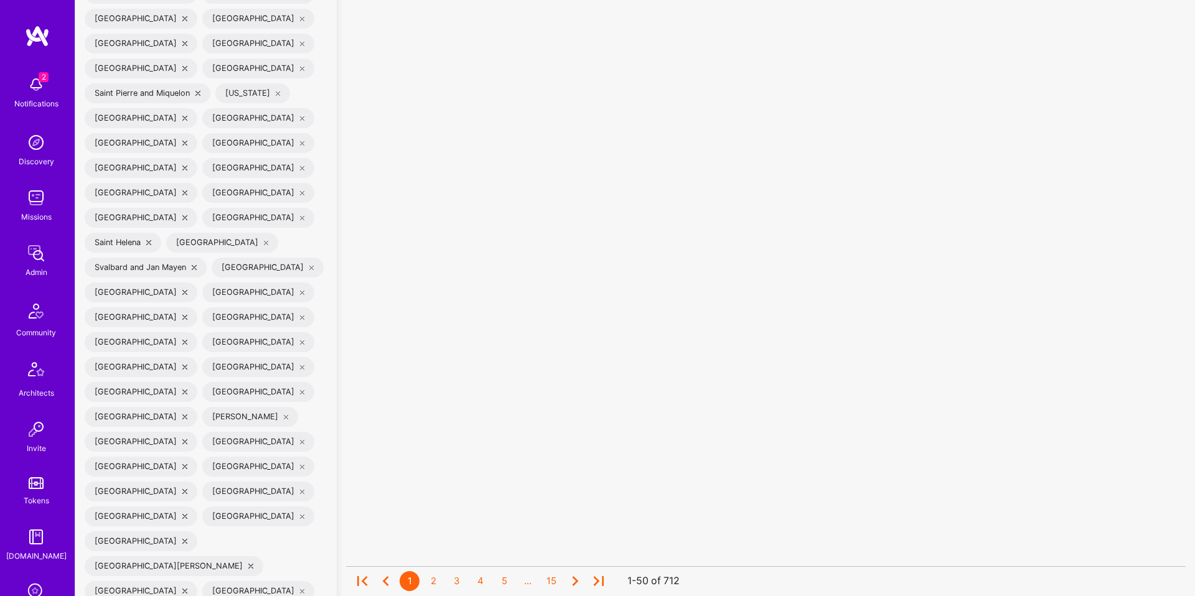
checkbox input "false"
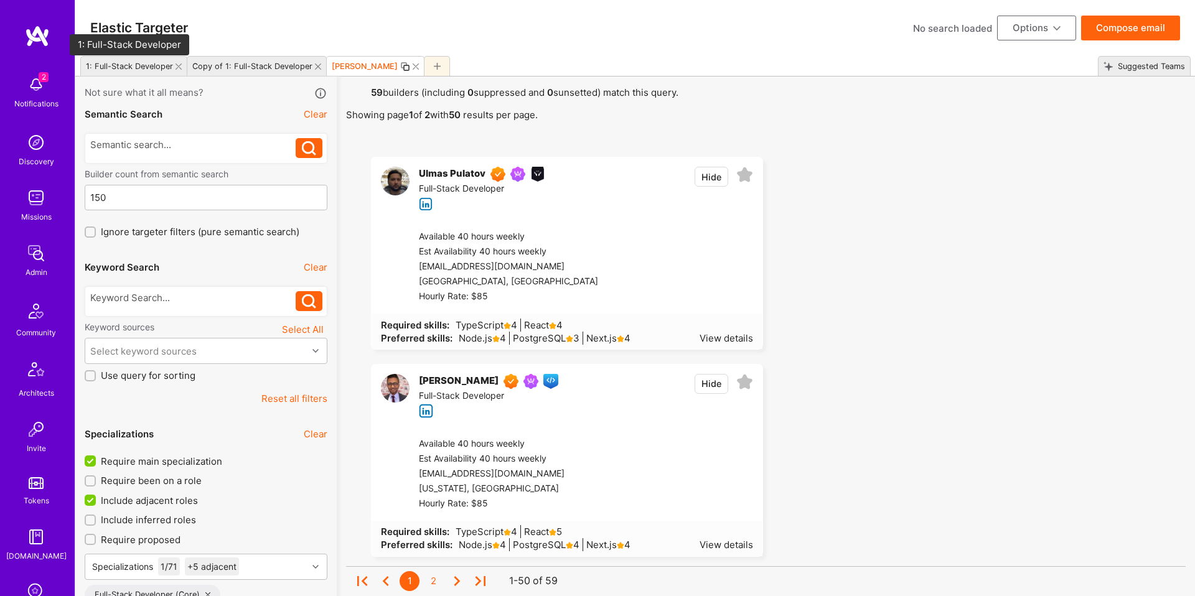
click at [123, 69] on div "1: Full-Stack Developer" at bounding box center [129, 66] width 87 height 9
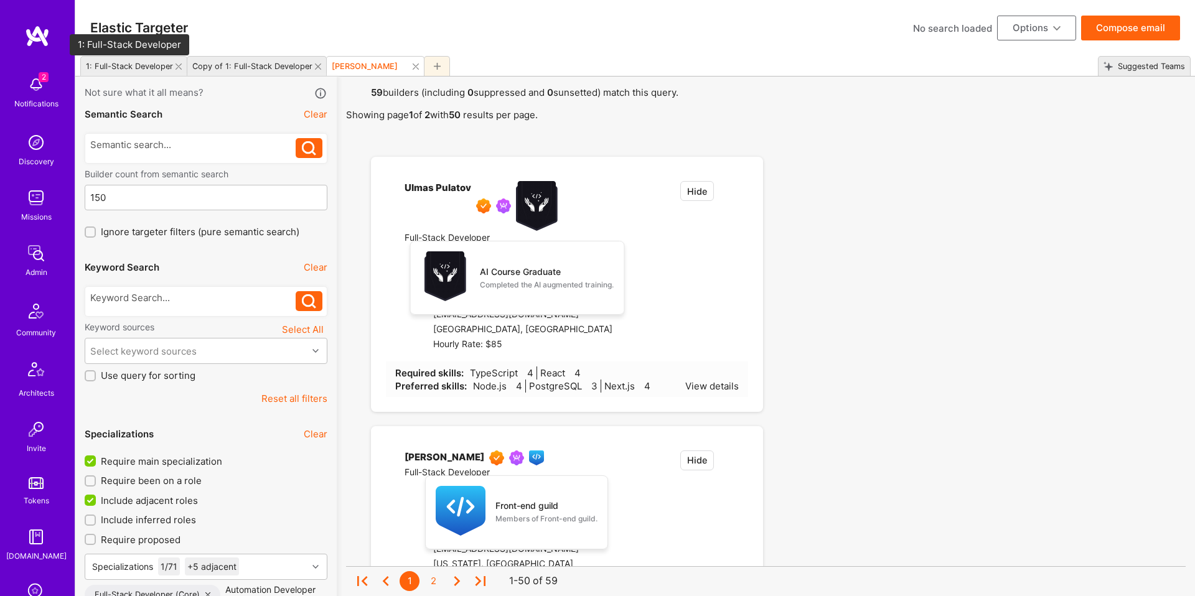
checkbox input "false"
type input "3"
checkbox input "true"
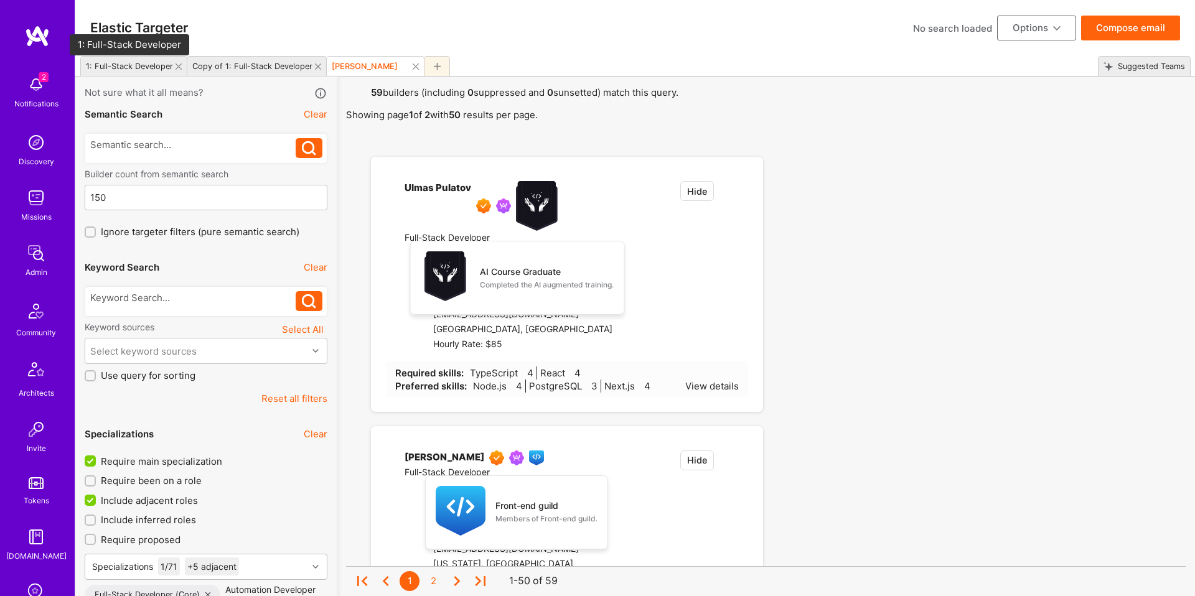
checkbox input "true"
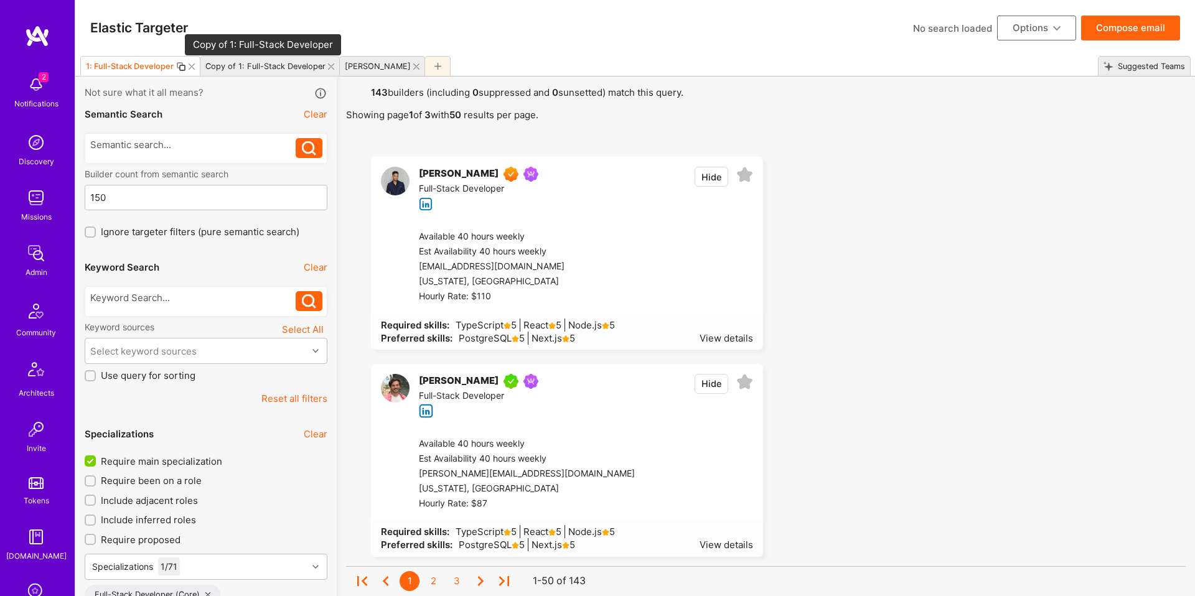
click at [235, 67] on div "Copy of 1: Full-Stack Developer" at bounding box center [265, 66] width 120 height 9
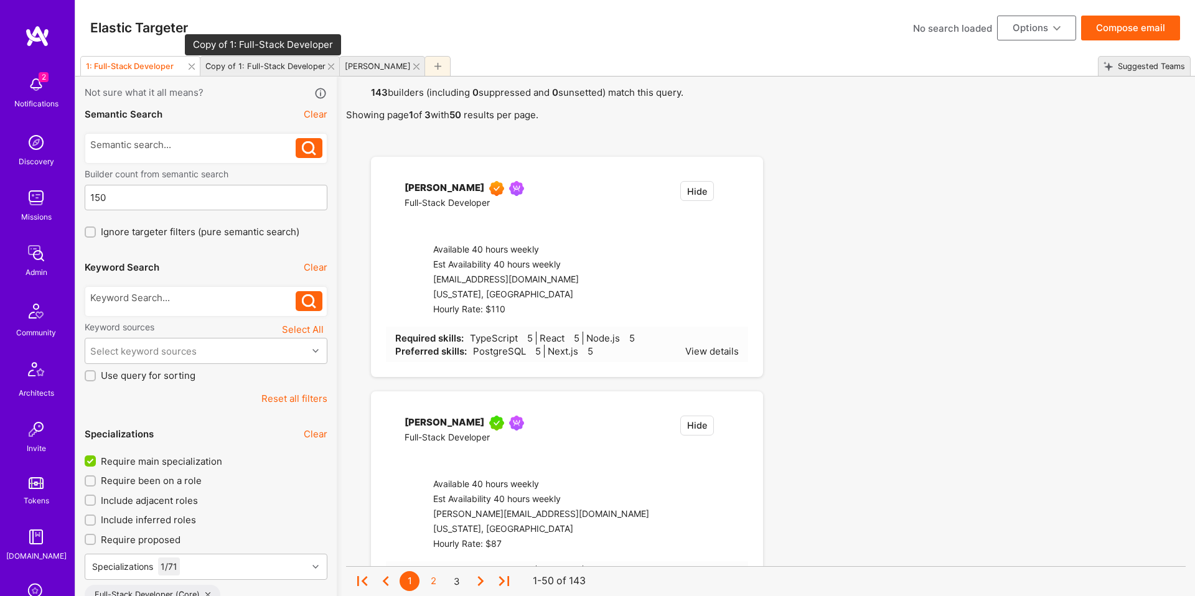
checkbox input "false"
checkbox input "true"
type input "5"
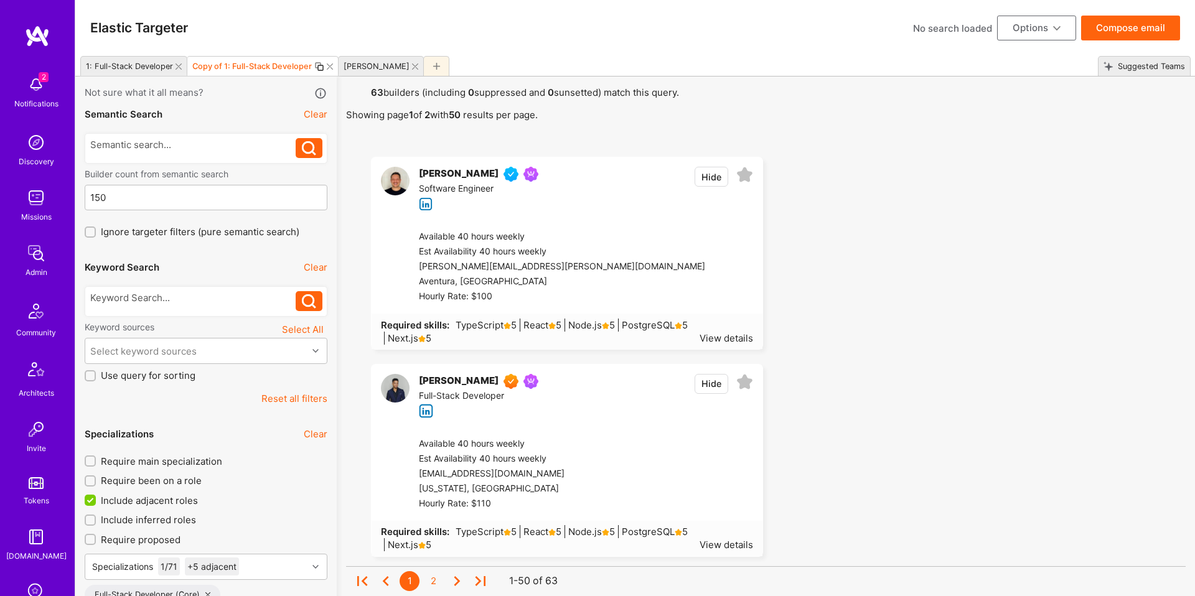
click at [354, 72] on div "[PERSON_NAME]" at bounding box center [374, 66] width 71 height 18
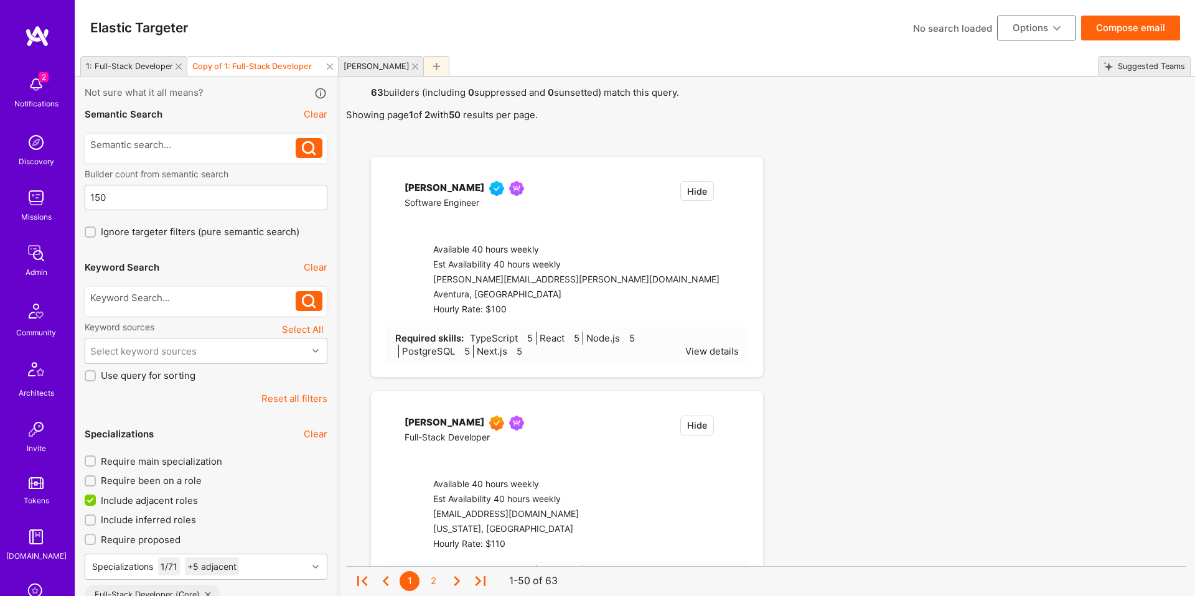
checkbox input "true"
type input "2"
checkbox input "false"
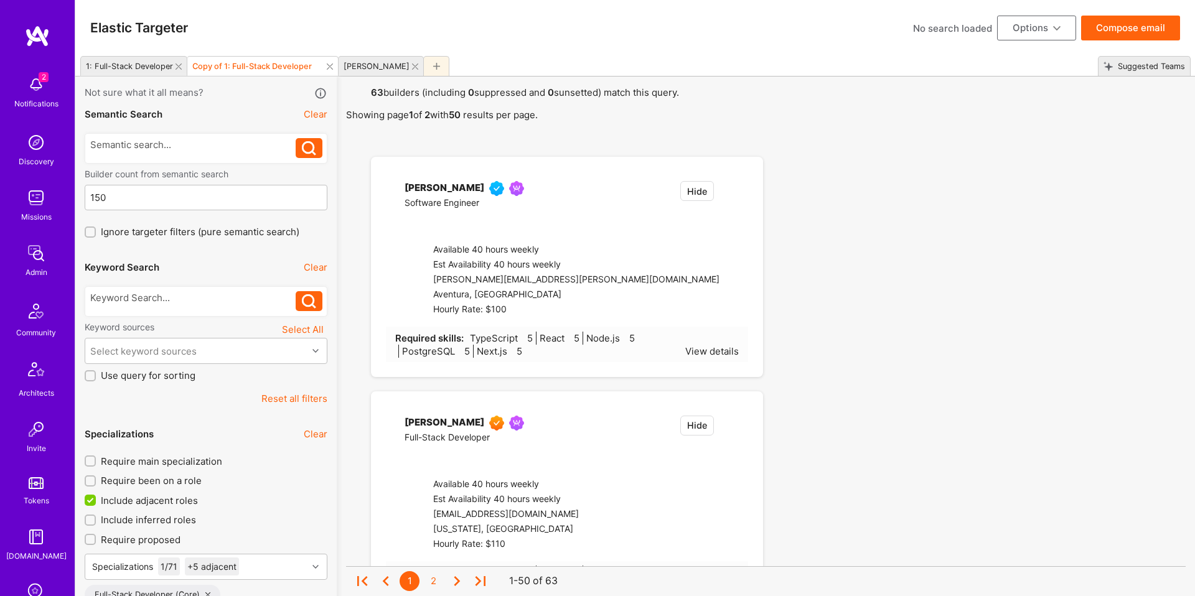
checkbox input "false"
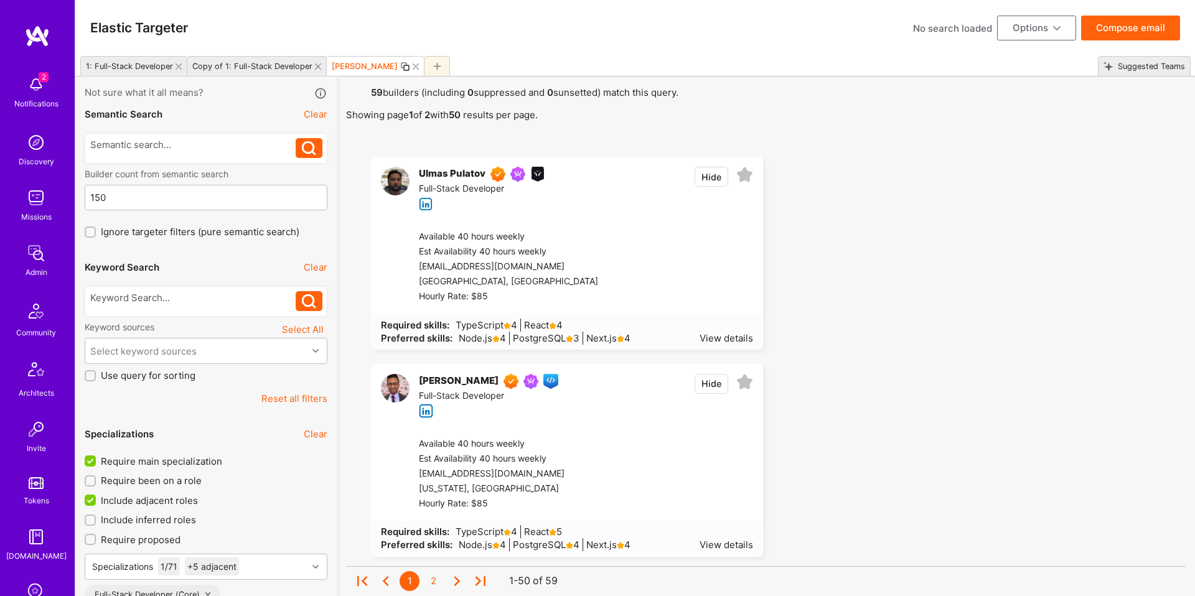
click at [1152, 35] on button "Compose email" at bounding box center [1130, 28] width 99 height 25
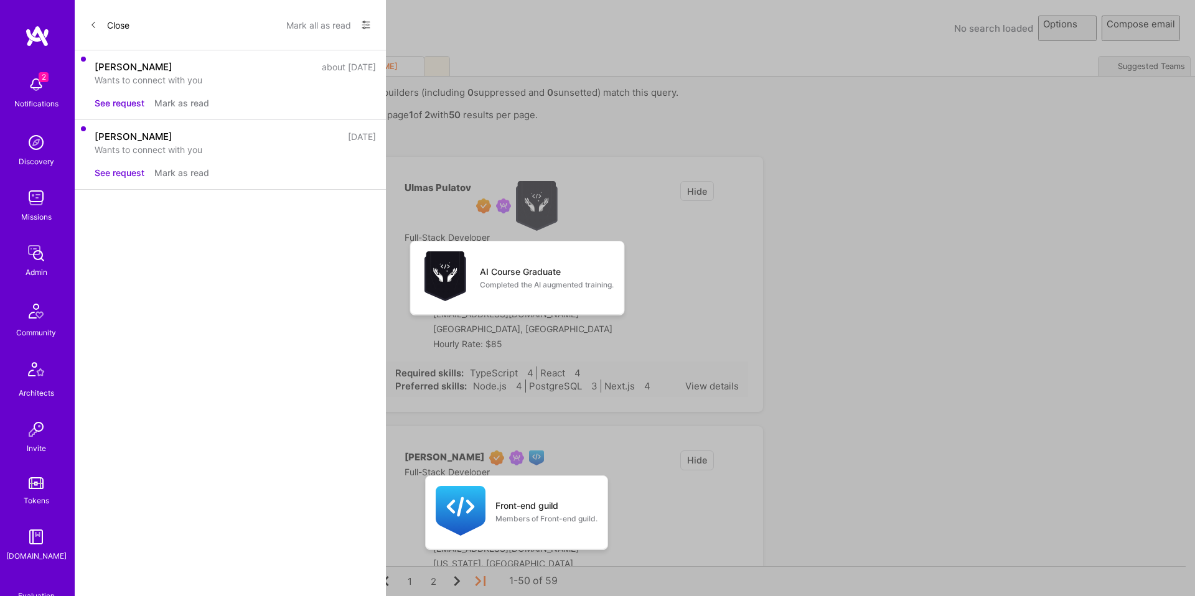
select select "rich-reachout"
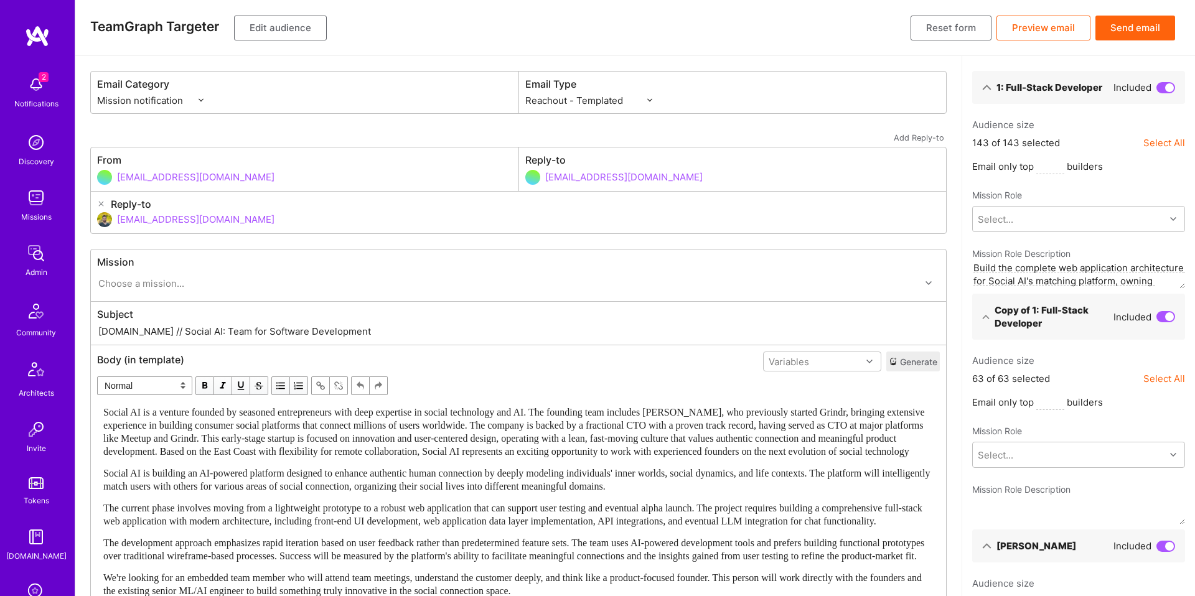
scroll to position [171, 0]
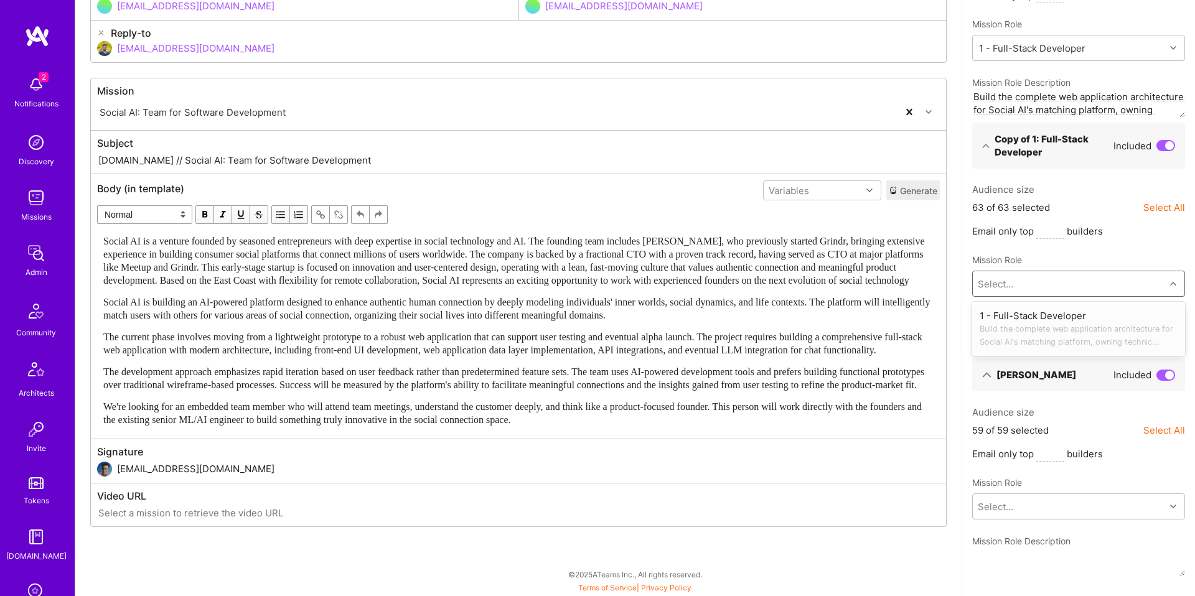
click at [1035, 279] on div "Select..." at bounding box center [1069, 283] width 192 height 25
click at [1033, 321] on div "1 - Full-Stack Developer Build the complete web application architecture for So…" at bounding box center [1079, 328] width 198 height 39
type textarea "Build the complete web application architecture for Social AI's matching platfo…"
click at [1046, 514] on div "Select..." at bounding box center [1069, 506] width 192 height 25
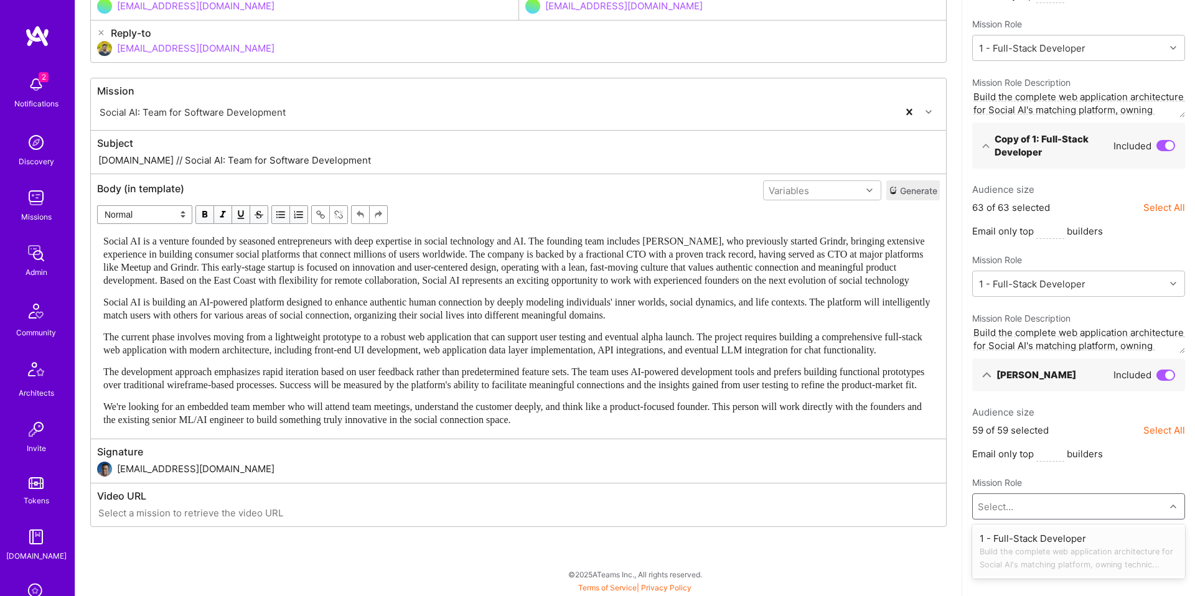
click at [1043, 545] on span "Build the complete web application architecture for Social AI's matching platfo…" at bounding box center [1079, 558] width 198 height 26
type textarea "Build the complete web application architecture for Social AI's matching platfo…"
click at [899, 193] on button "Generate" at bounding box center [913, 191] width 54 height 20
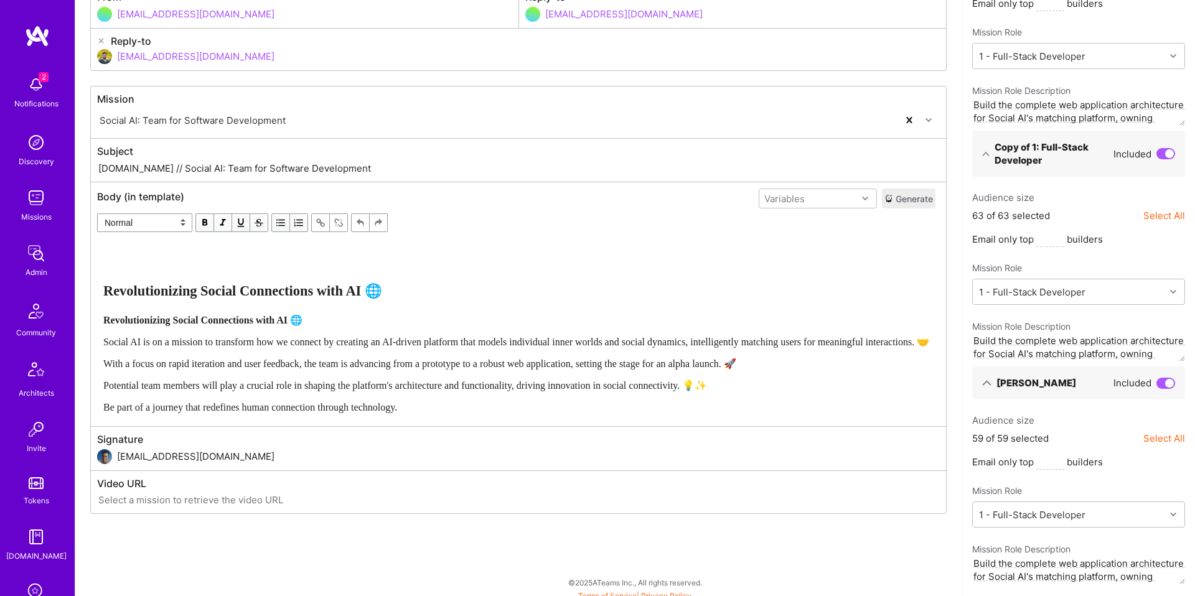
scroll to position [151, 0]
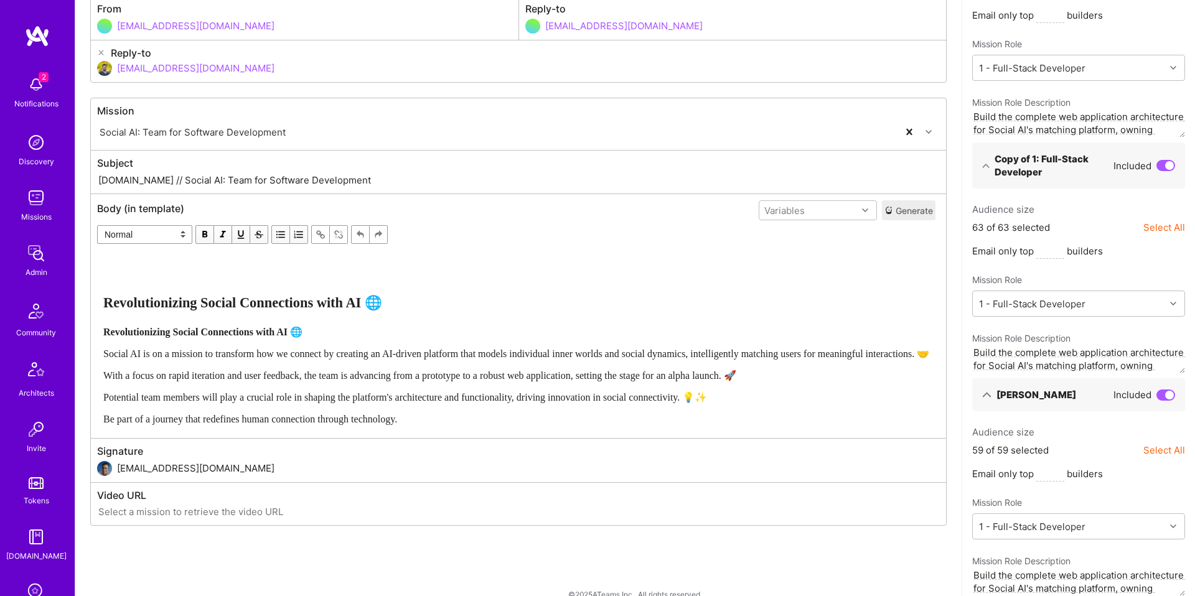
click at [255, 334] on span "Revolutionizing Social Connections with AI 🌐" at bounding box center [202, 332] width 199 height 11
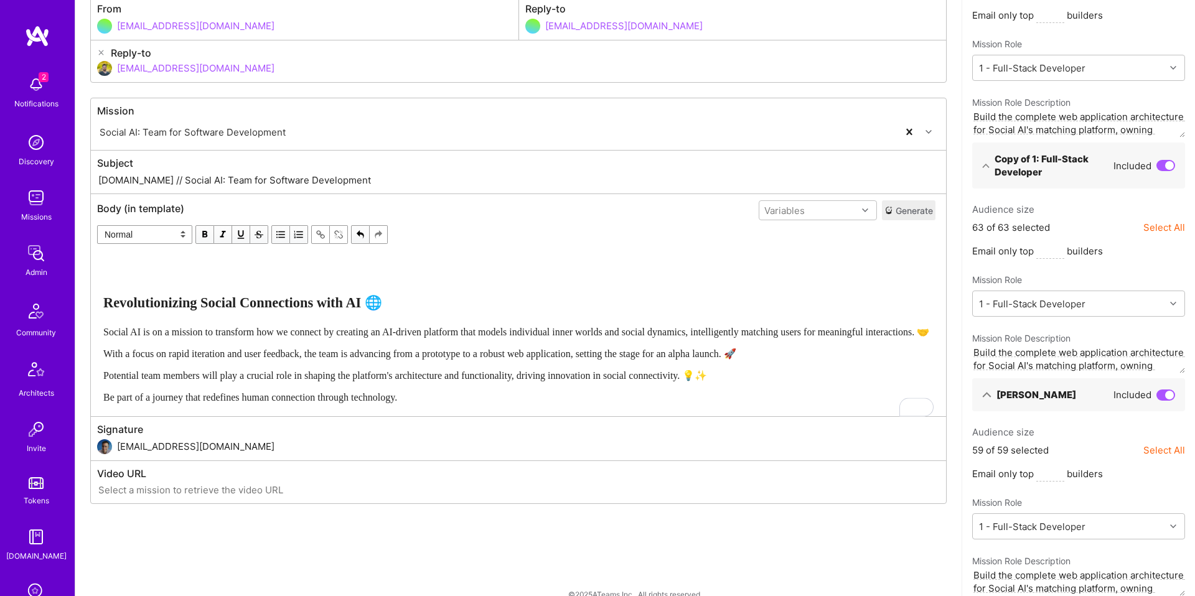
click at [254, 271] on div "To enrich screen reader interactions, please activate Accessibility in Grammarl…" at bounding box center [516, 268] width 826 height 26
click at [101, 304] on div "Revolutionizing Social Connections with AI 🌐 Social AI is on a mission to trans…" at bounding box center [516, 329] width 837 height 161
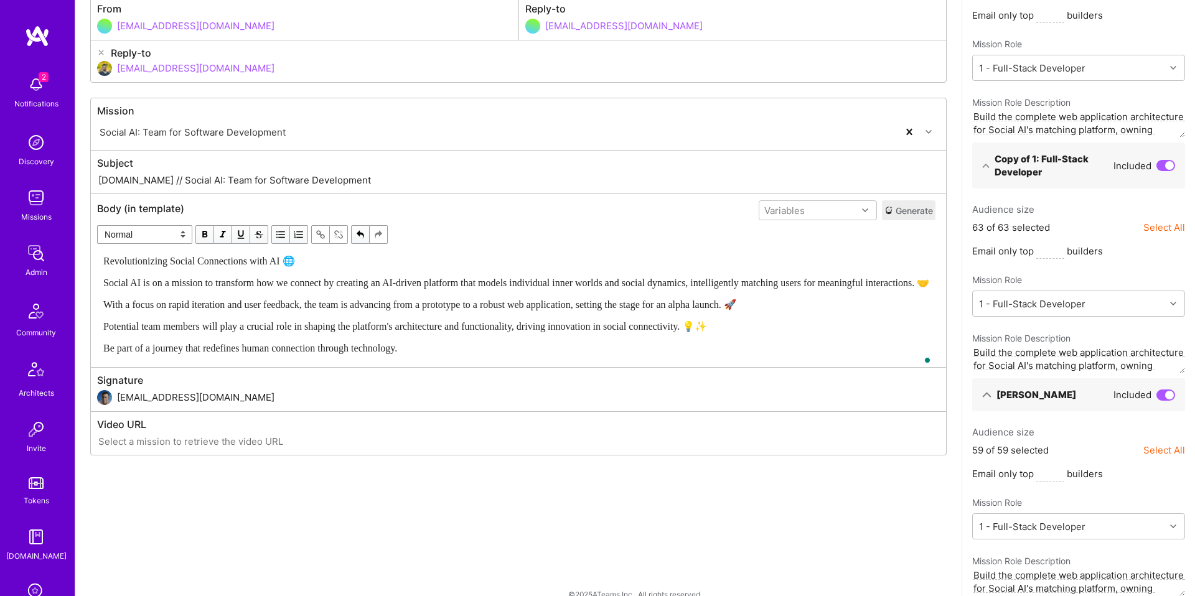
click at [156, 227] on select "Normal Heading Large Heading Medium Heading Small" at bounding box center [144, 234] width 95 height 19
select select "header-three"
click at [97, 225] on select "Normal Heading Large Heading Medium Heading Small" at bounding box center [144, 234] width 95 height 19
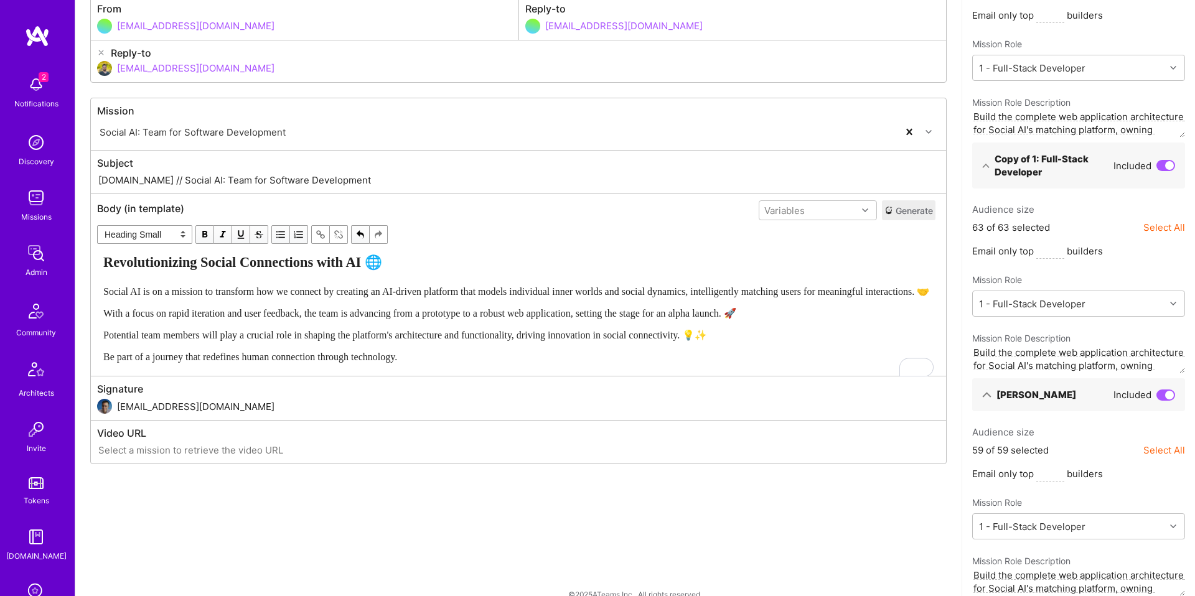
scroll to position [0, 0]
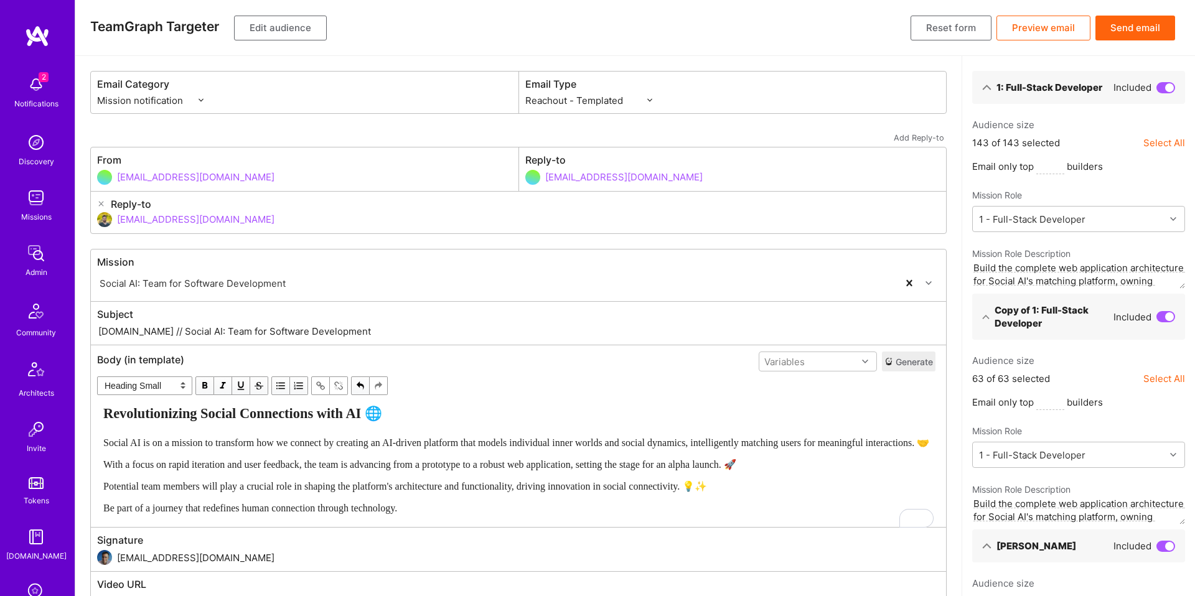
click at [294, 33] on button "Edit audience" at bounding box center [280, 28] width 93 height 25
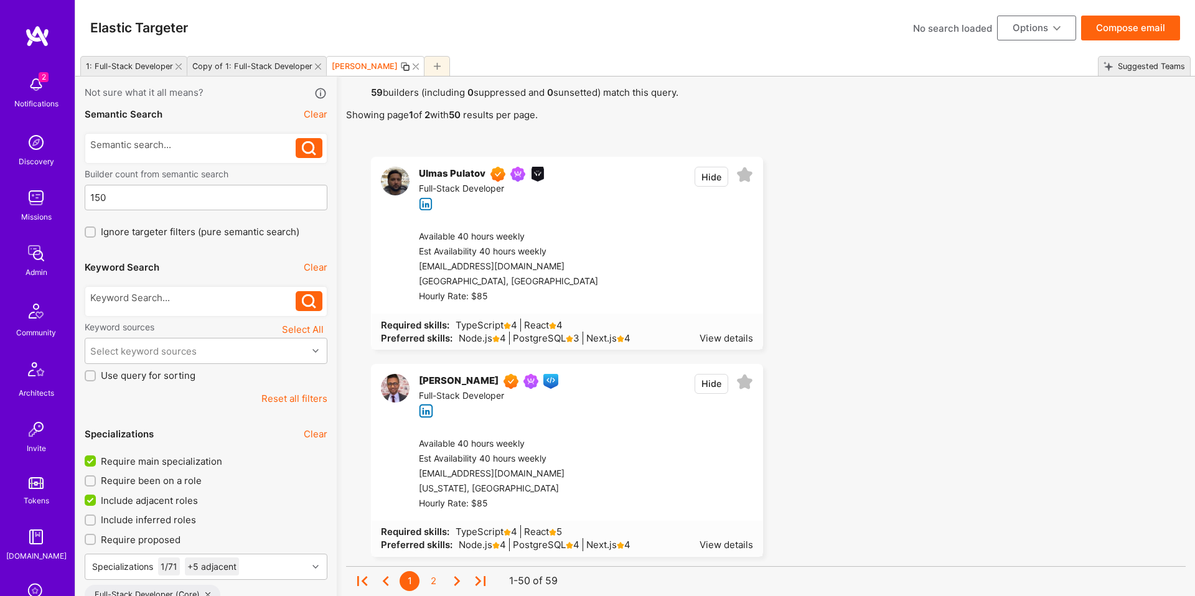
click at [400, 67] on icon at bounding box center [405, 67] width 10 height 10
click at [340, 67] on div "[PERSON_NAME]" at bounding box center [365, 66] width 66 height 9
click at [400, 65] on icon at bounding box center [405, 67] width 10 height 10
click at [1097, 24] on button "Compose email" at bounding box center [1130, 28] width 99 height 25
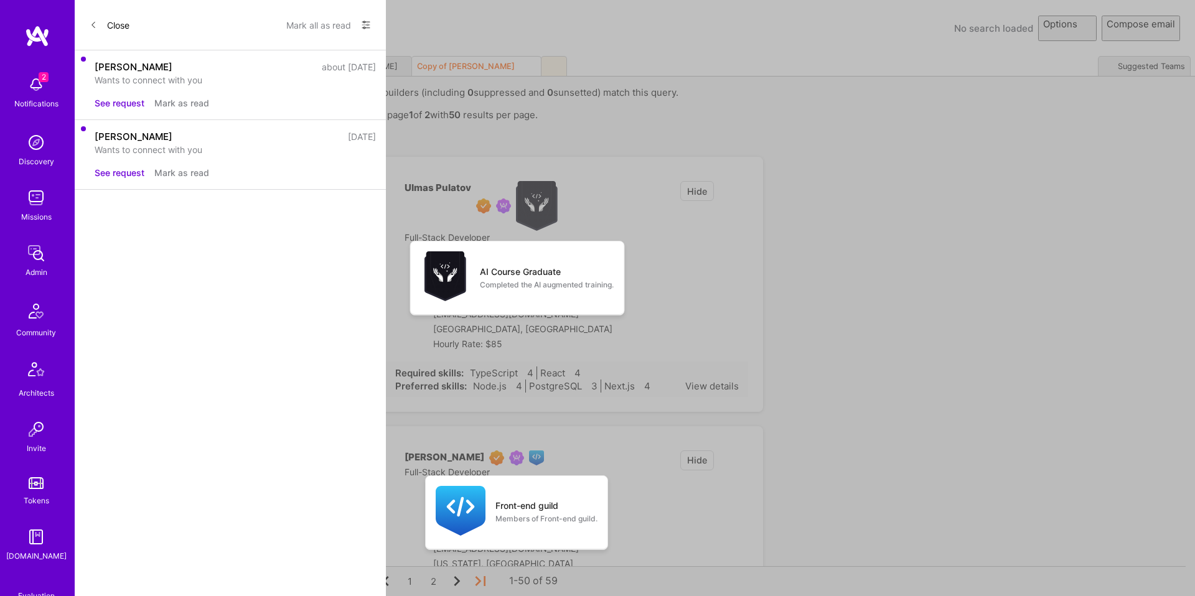
select select "rich-reachout"
select select "header-three"
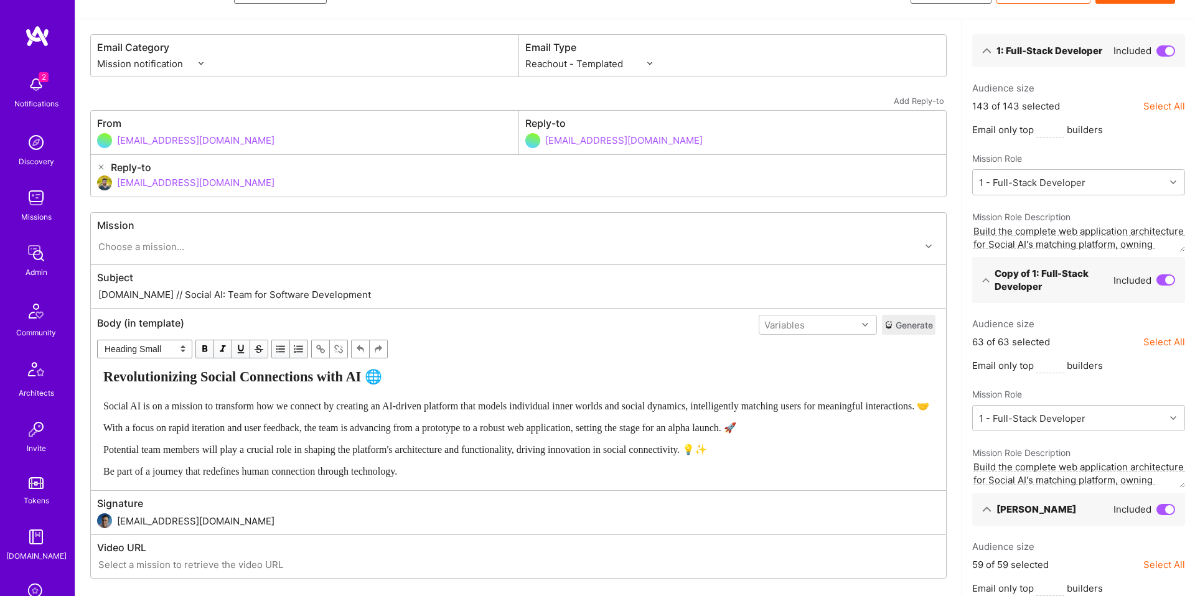
scroll to position [394, 0]
